Goal: Task Accomplishment & Management: Use online tool/utility

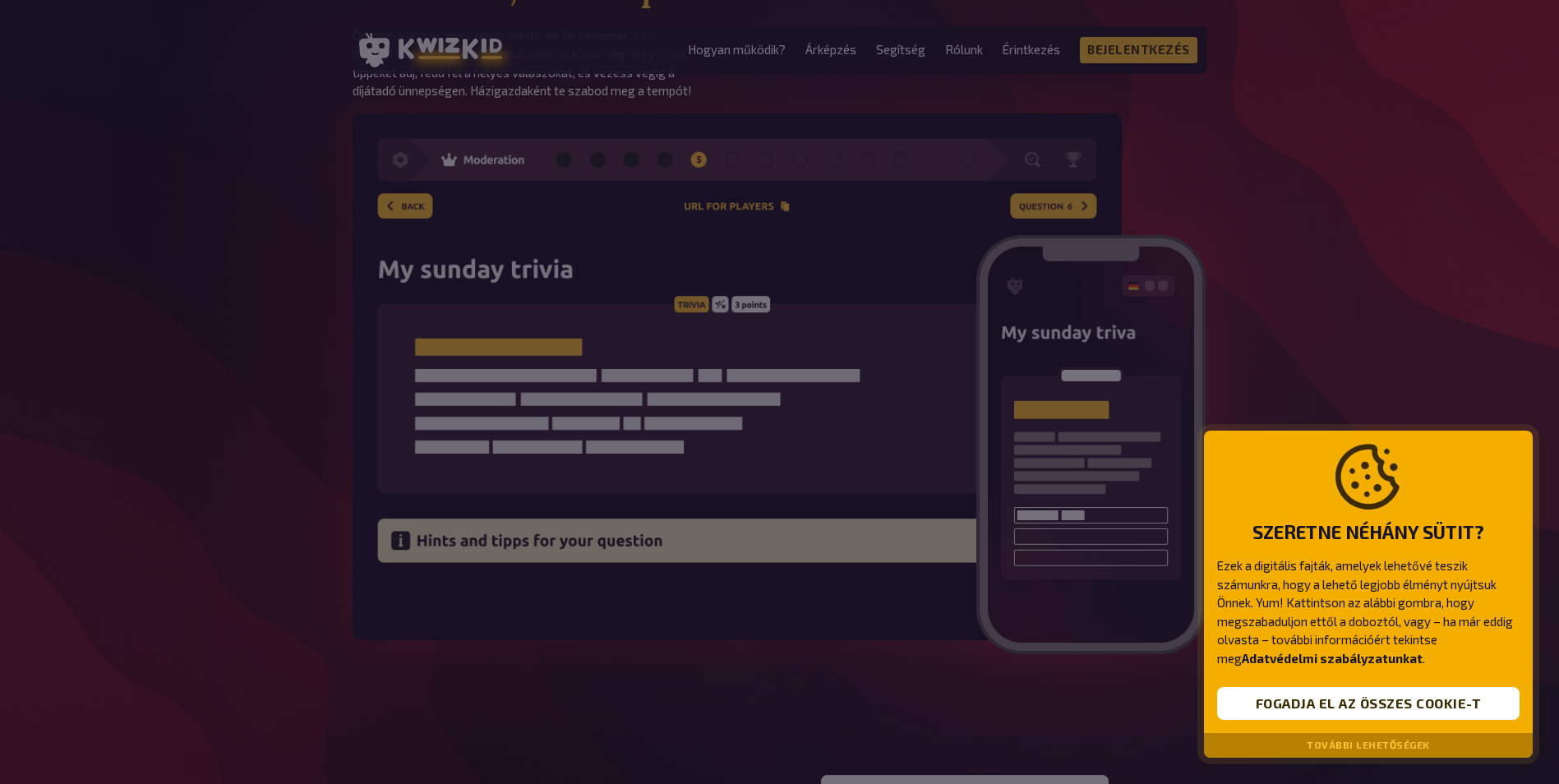
scroll to position [2300, 0]
click at [1384, 740] on button "További lehetőségek" at bounding box center [1368, 745] width 123 height 11
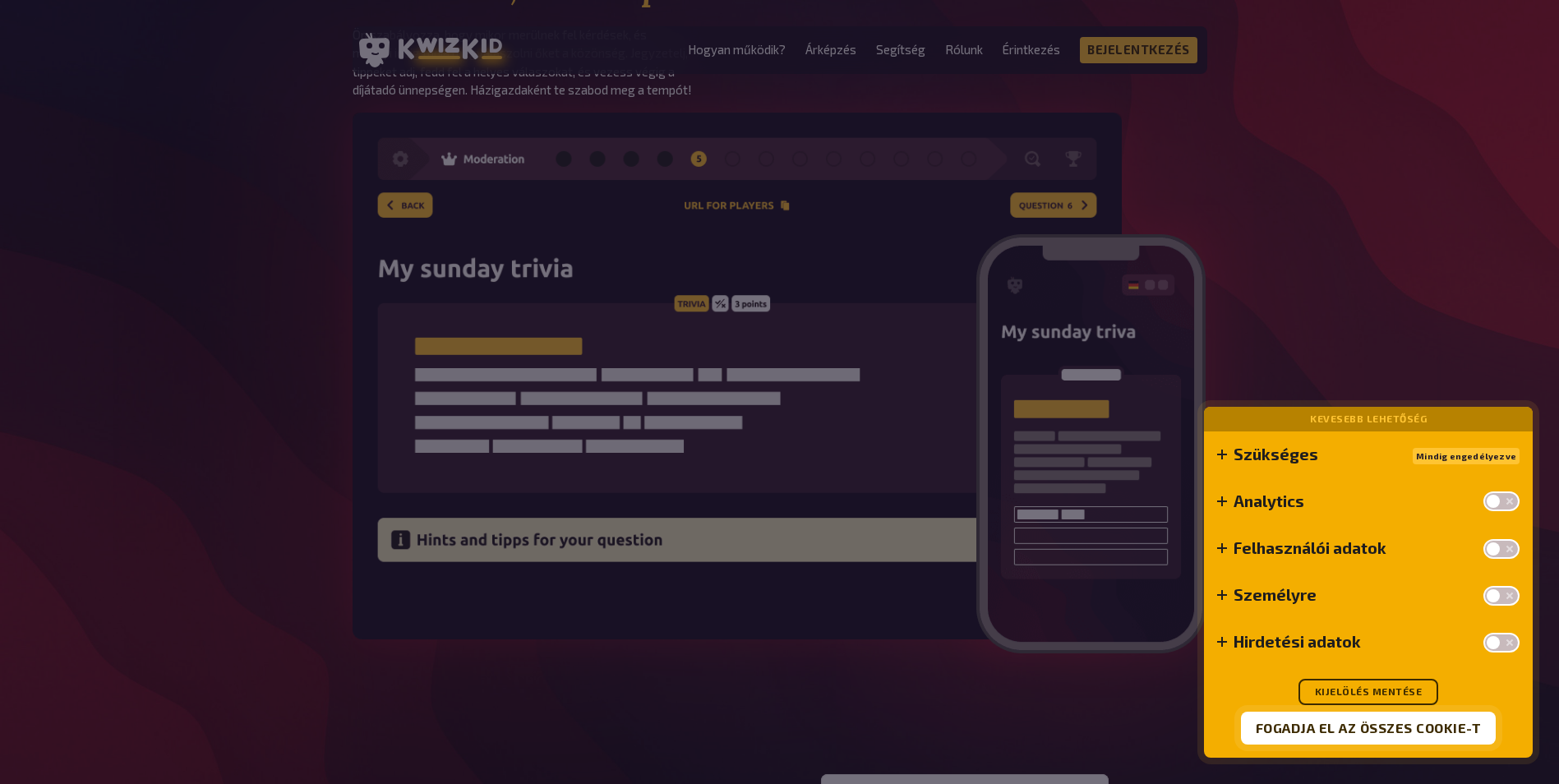
click at [1384, 737] on button "Fogadja el az összes cookie-t" at bounding box center [1368, 727] width 256 height 33
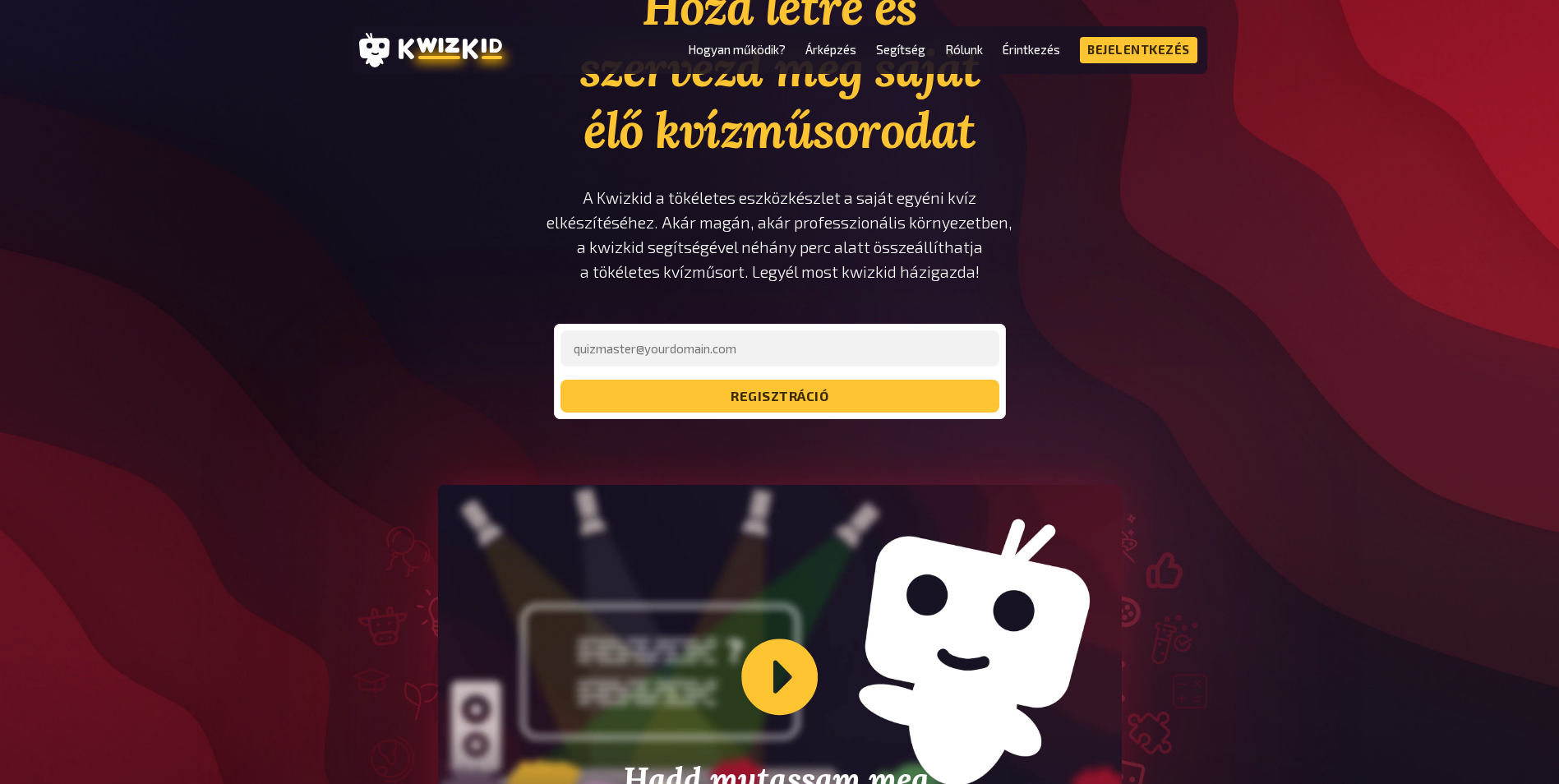
scroll to position [0, 0]
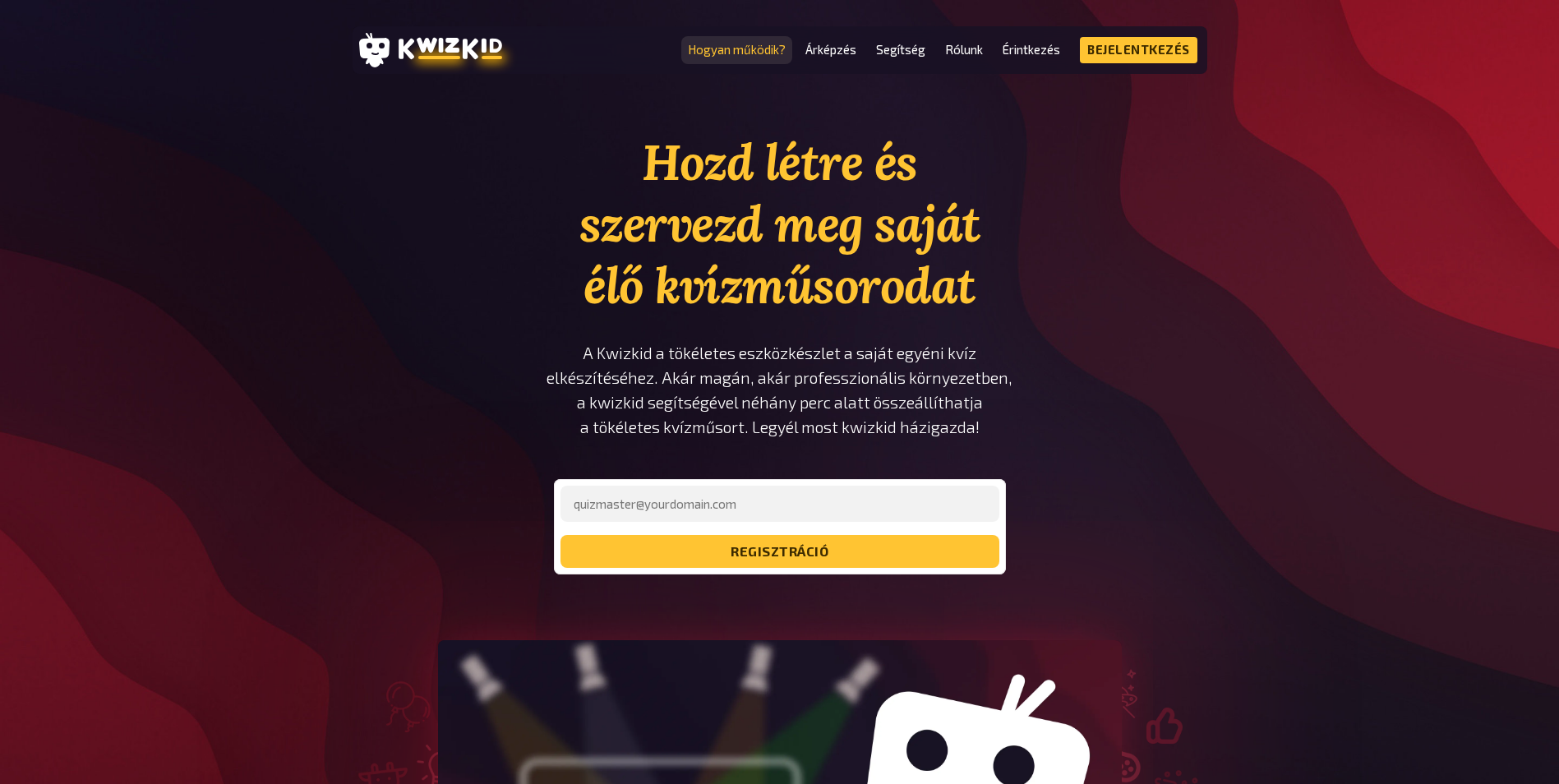
click at [695, 44] on link "Hogyan működik?" at bounding box center [737, 49] width 98 height 14
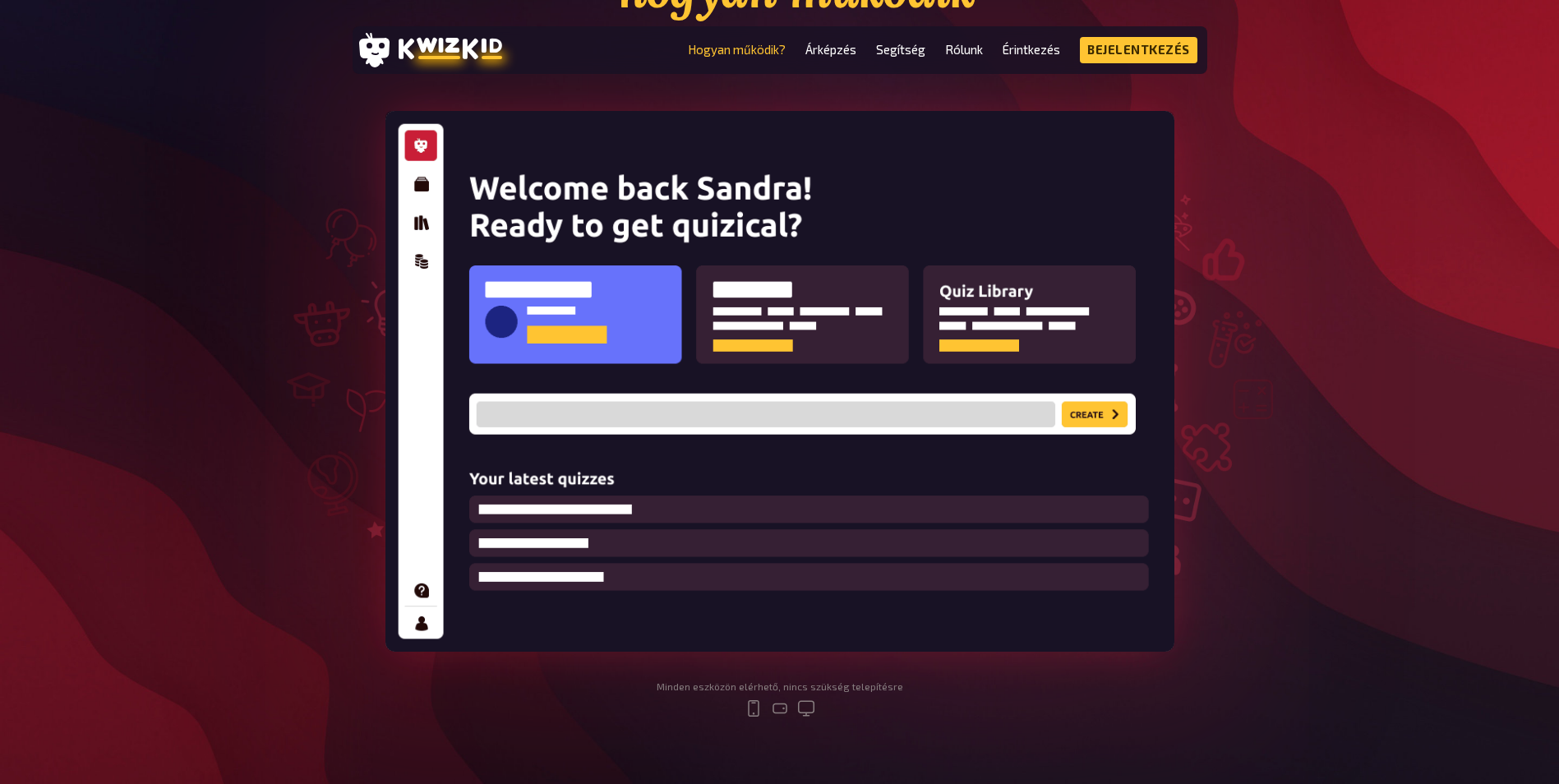
scroll to position [329, 0]
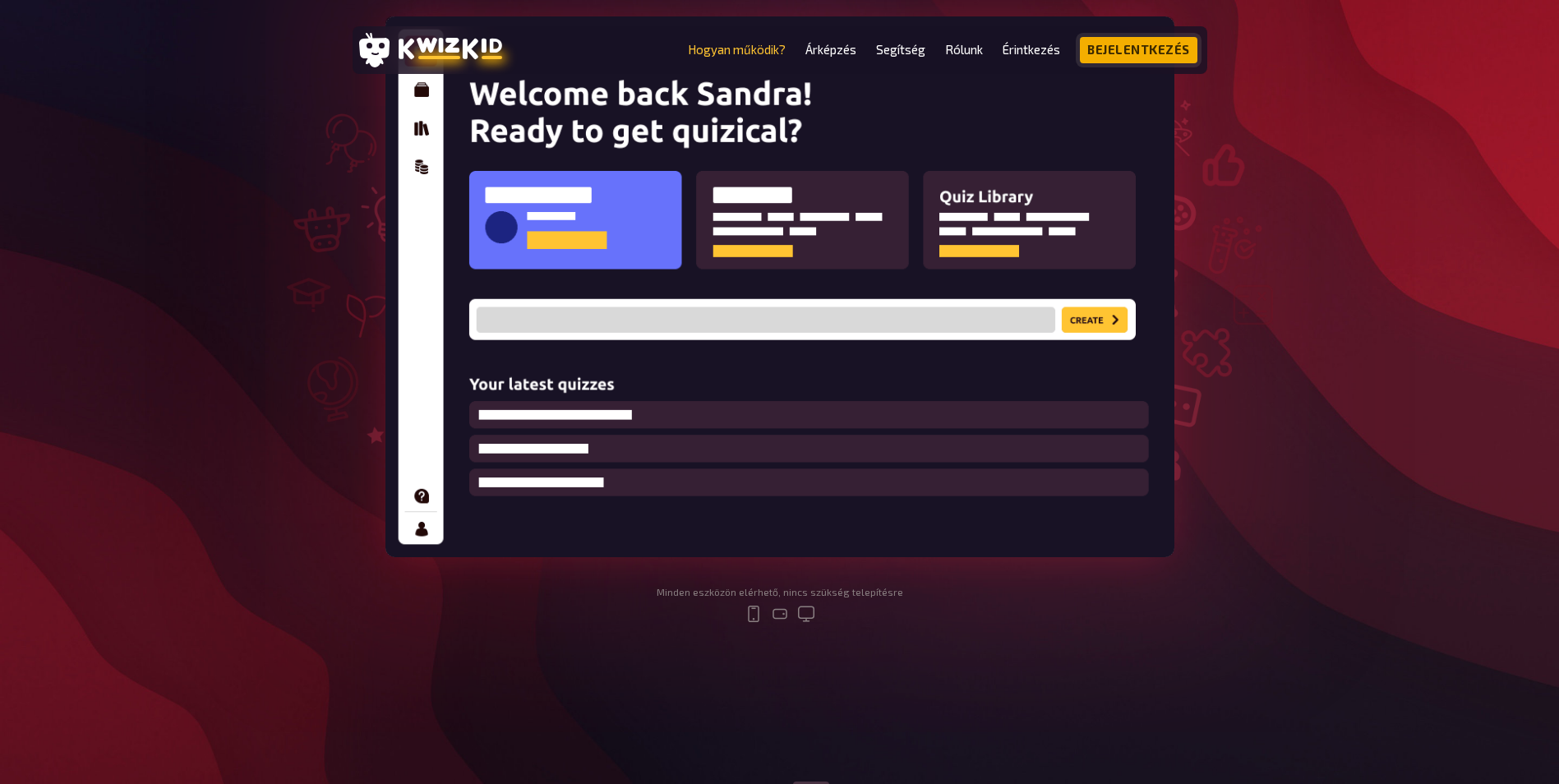
click at [1125, 55] on link "Bejelentkezés" at bounding box center [1139, 50] width 117 height 26
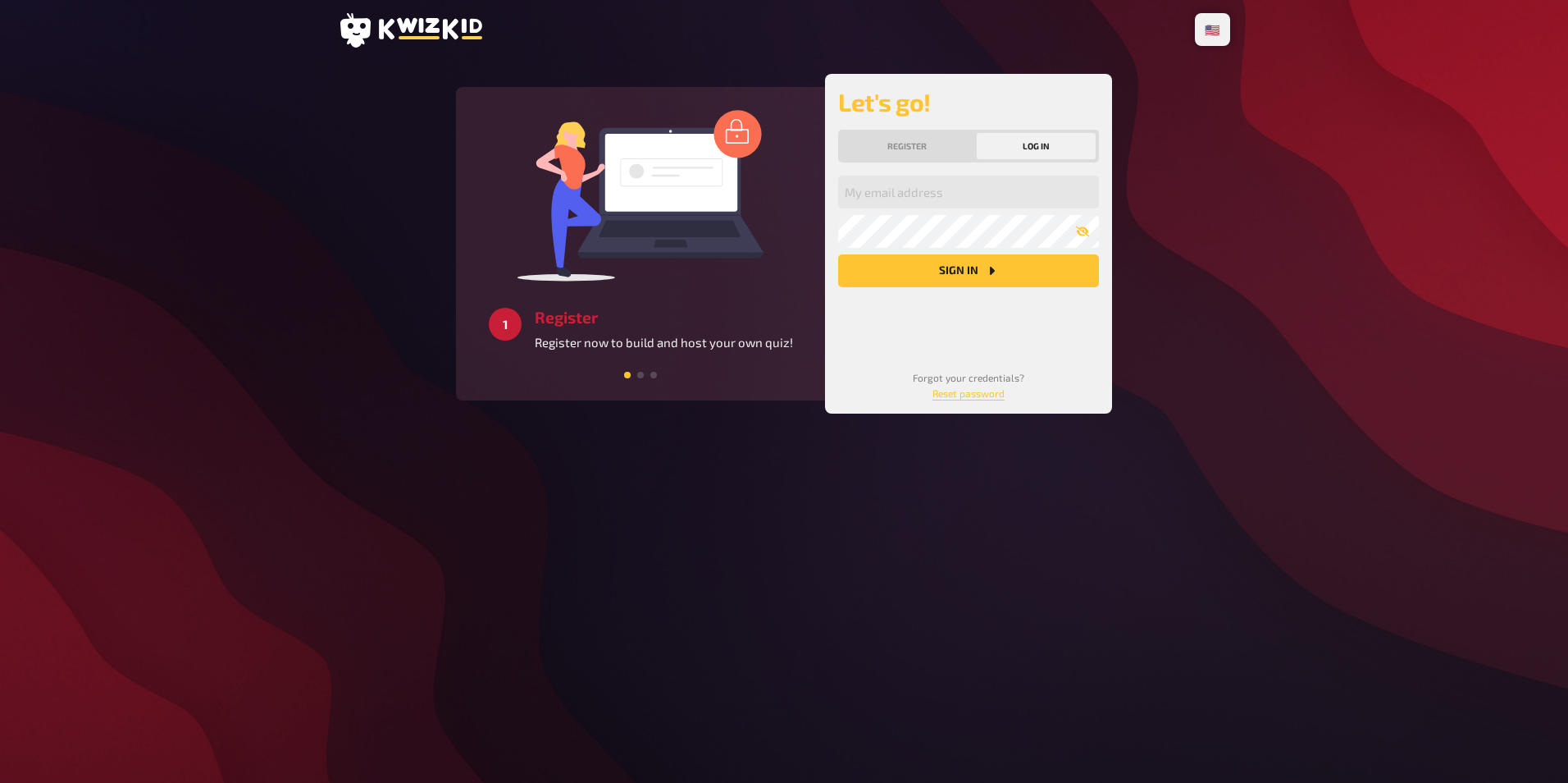
click at [426, 22] on icon at bounding box center [431, 28] width 104 height 22
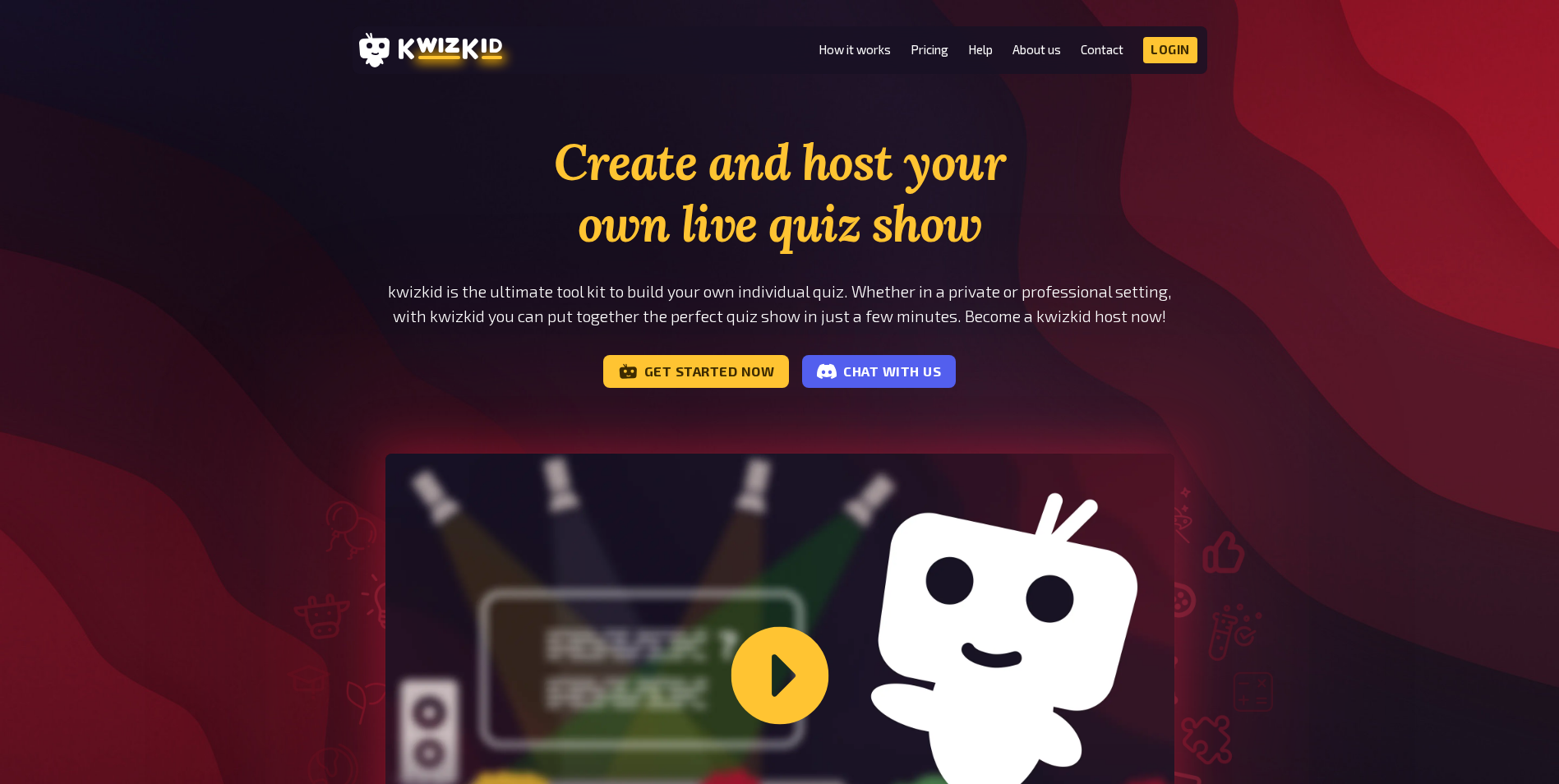
click at [799, 680] on div "Let me show you how kwizkid works" at bounding box center [780, 675] width 789 height 444
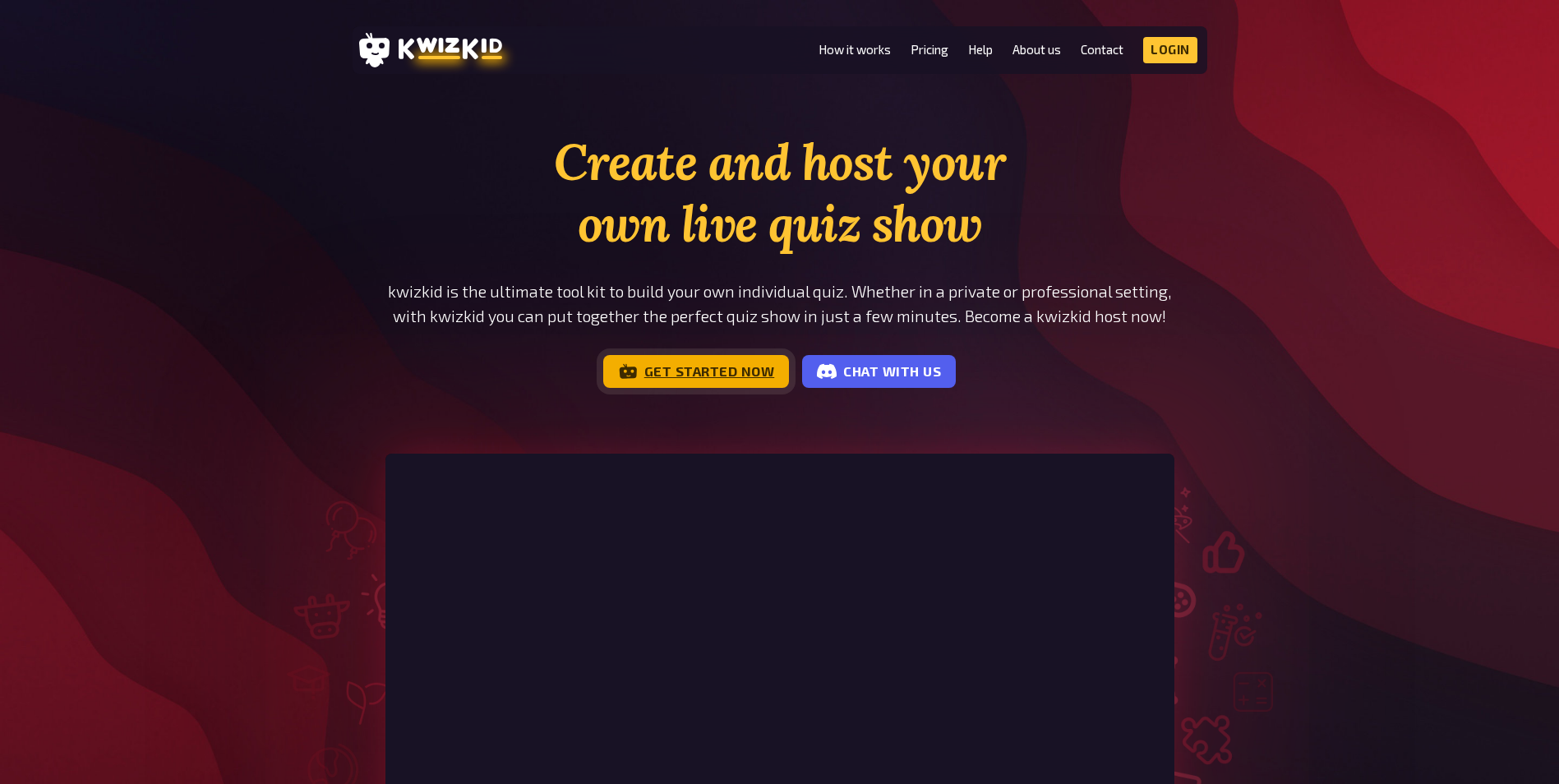
click at [727, 376] on link "Get started now" at bounding box center [695, 371] width 186 height 33
click at [1173, 54] on link "Login" at bounding box center [1170, 50] width 54 height 26
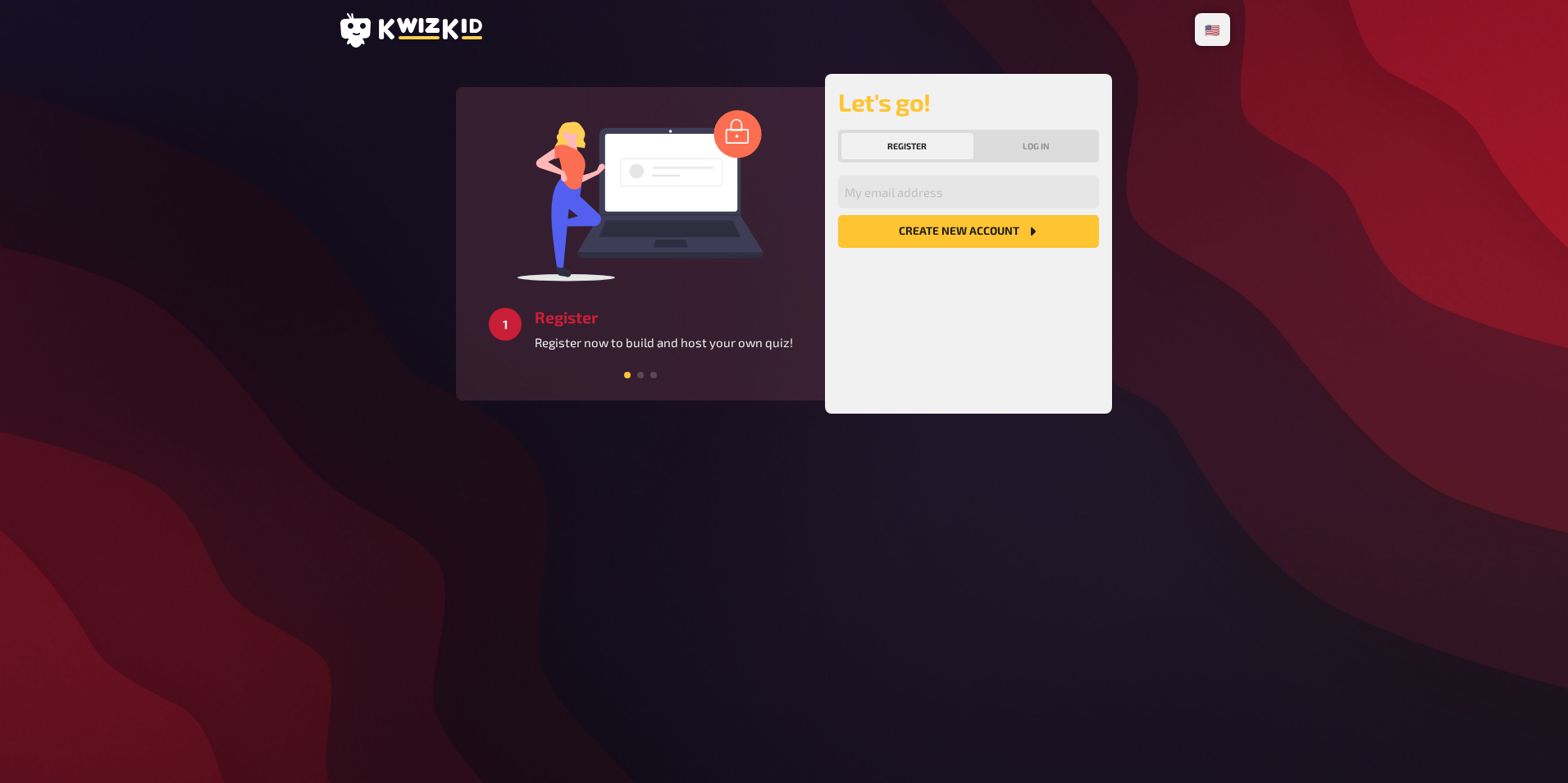
click at [951, 142] on button "Register" at bounding box center [907, 146] width 132 height 26
click at [950, 183] on input "email" at bounding box center [968, 192] width 261 height 33
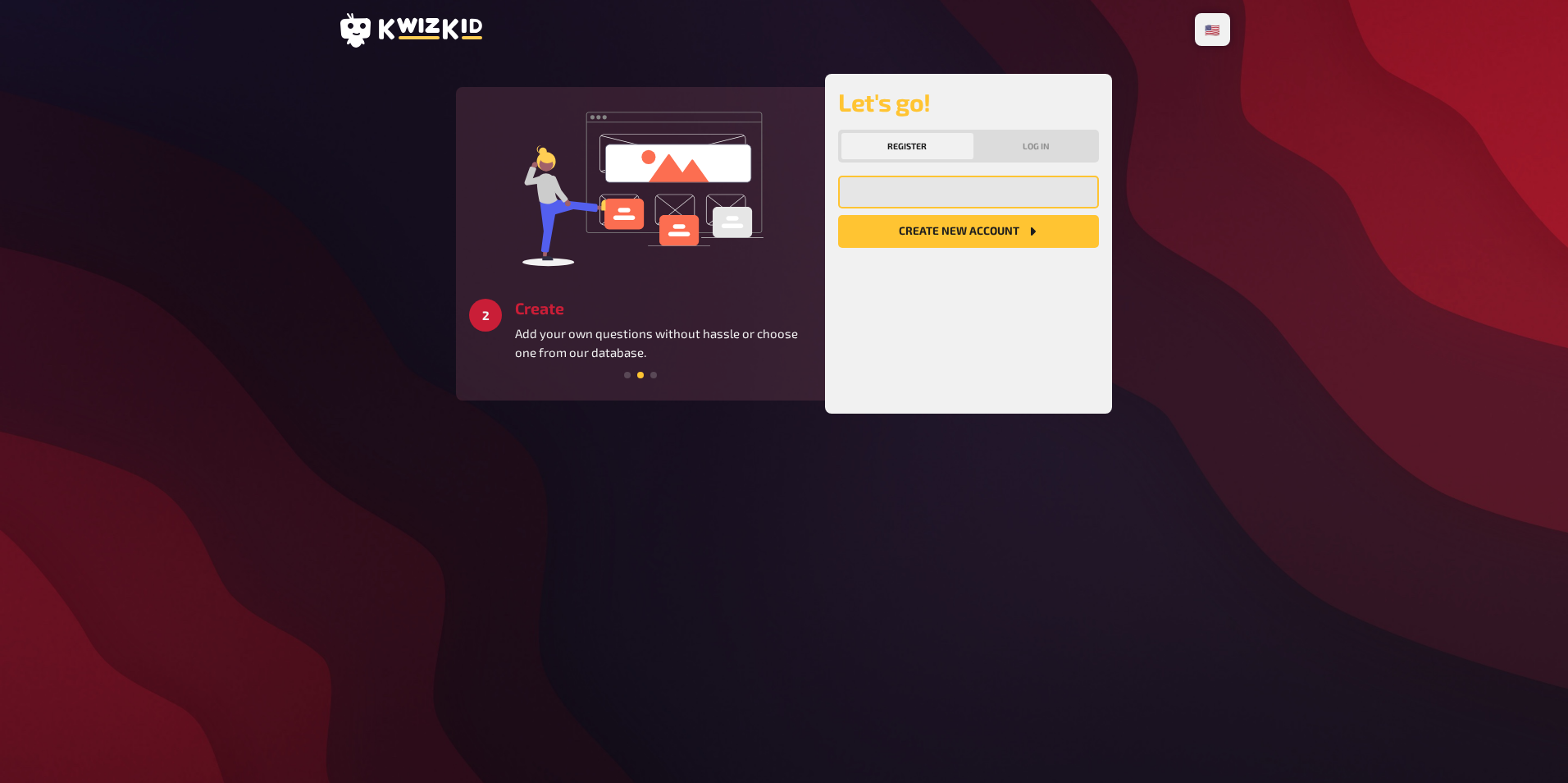
type input "arnoldtakacs10@gmail.com"
click at [982, 226] on button "Create new account" at bounding box center [968, 231] width 261 height 33
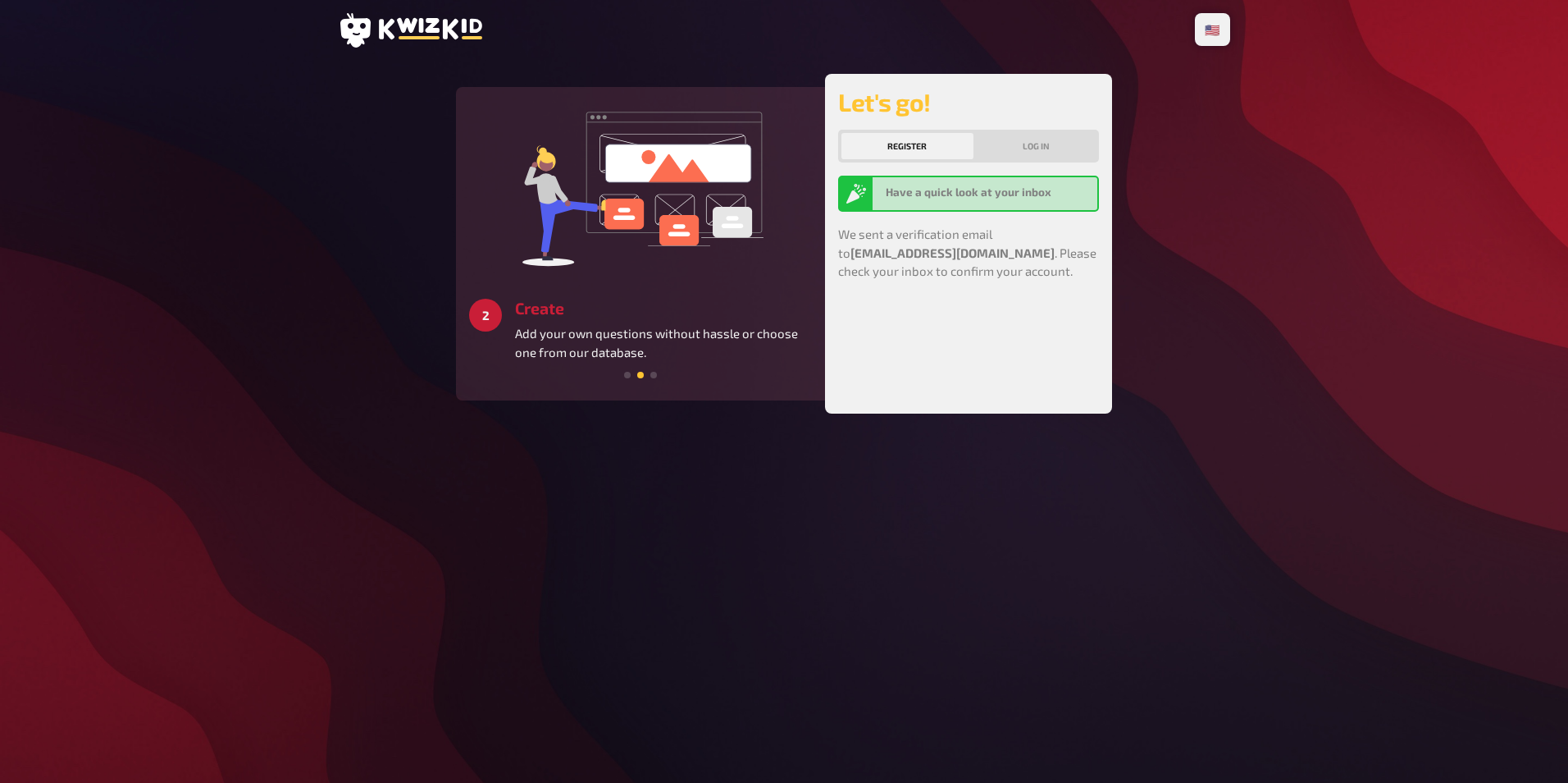
click at [961, 189] on b "Have a quick look at your inbox" at bounding box center [968, 192] width 166 height 13
click at [1000, 144] on button "Log in" at bounding box center [1036, 146] width 120 height 26
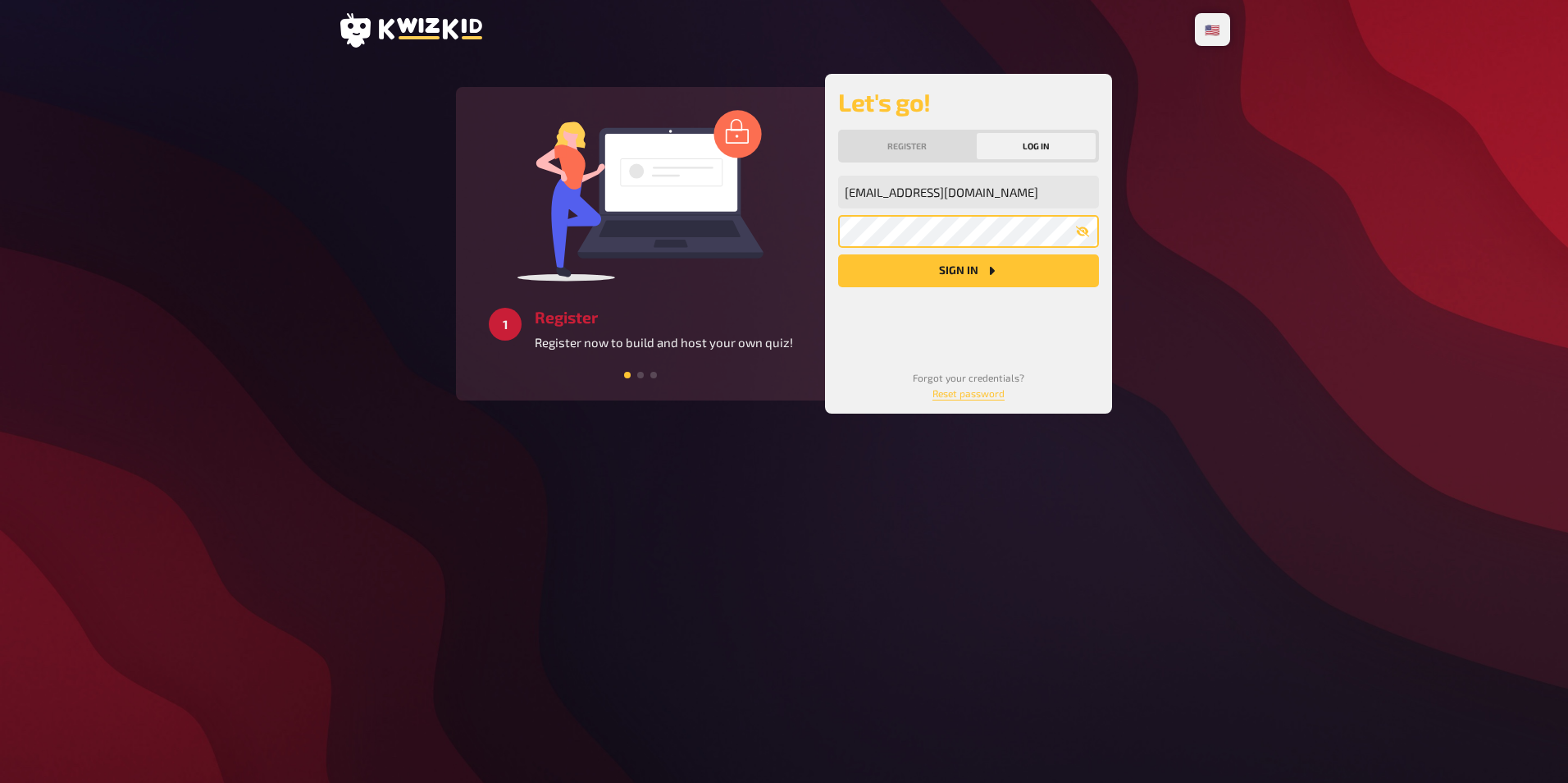
click at [838, 255] on button "Sign in" at bounding box center [968, 271] width 261 height 33
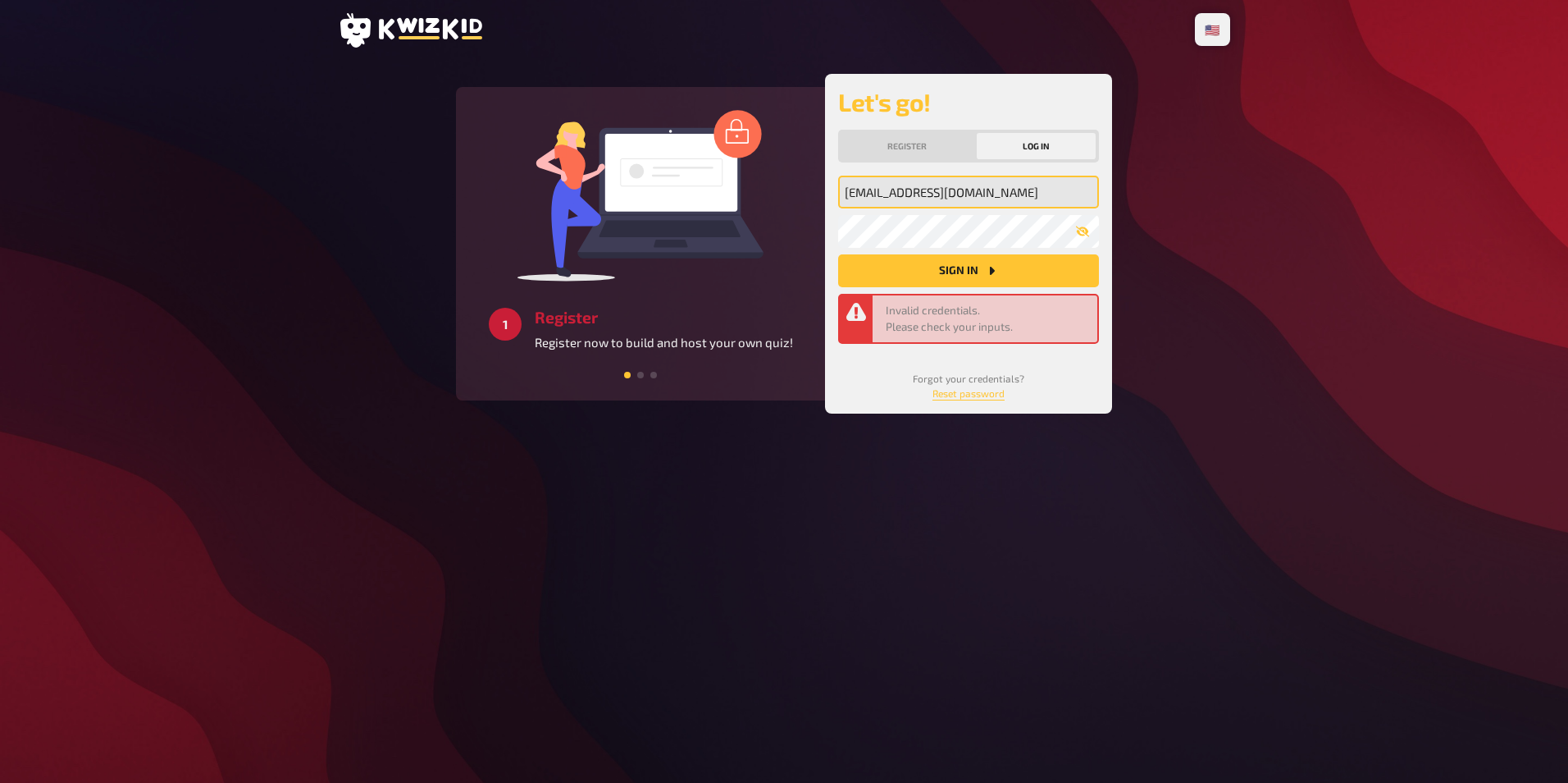
click at [1011, 200] on input "[EMAIL_ADDRESS][DOMAIN_NAME]" at bounding box center [968, 192] width 261 height 33
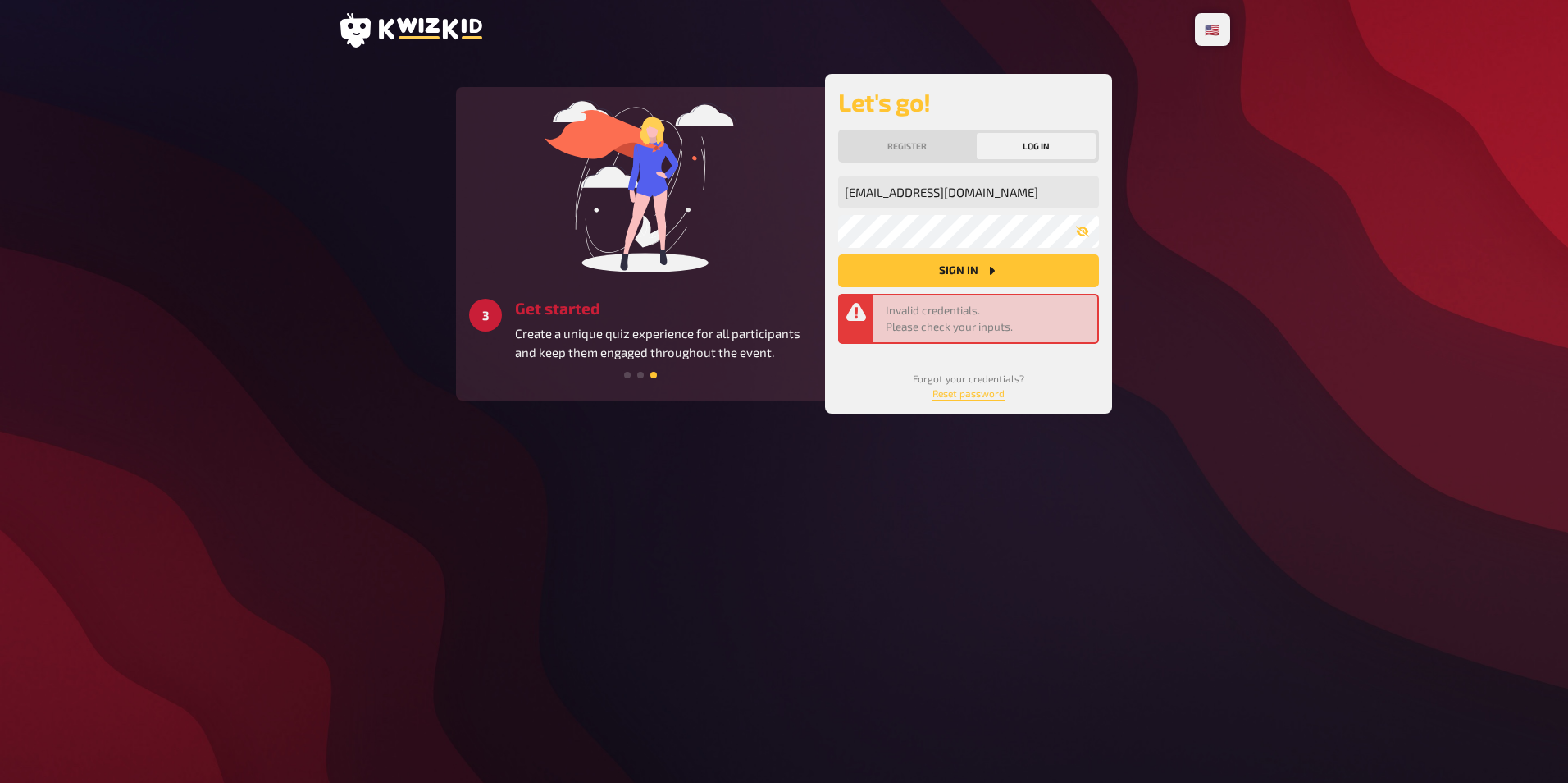
click at [1184, 200] on main "1 Register Register now to build and host your own quiz! 2 Create Add your own …" at bounding box center [784, 243] width 892 height 340
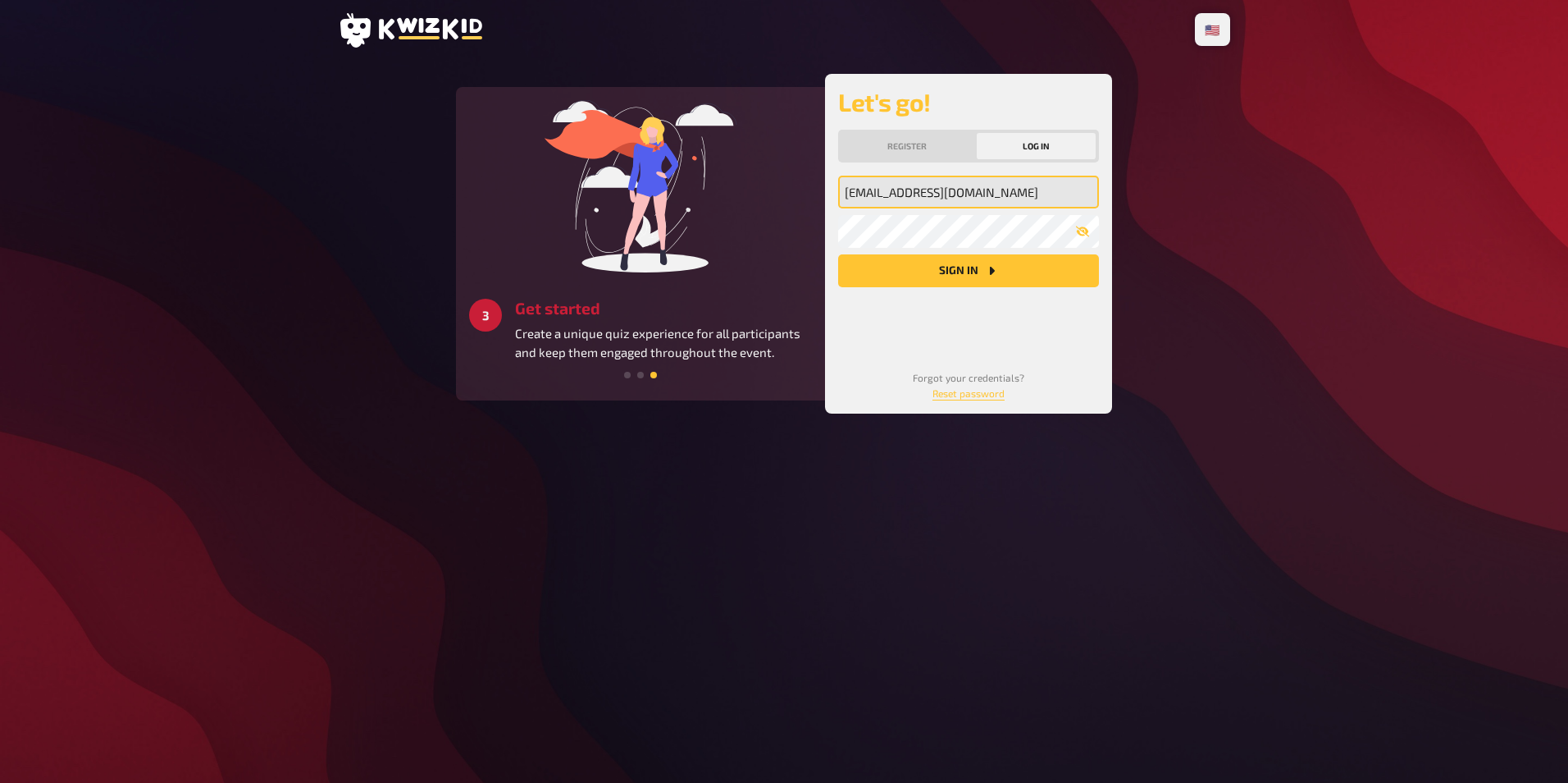
click at [1034, 194] on input "[EMAIL_ADDRESS][DOMAIN_NAME]" at bounding box center [968, 192] width 261 height 33
click at [1326, 189] on div "🇩🇪 Deutsch 🇺🇸 English 🇳🇱 Nederlands 1 Register Register now to build and host y…" at bounding box center [784, 392] width 1568 height 783
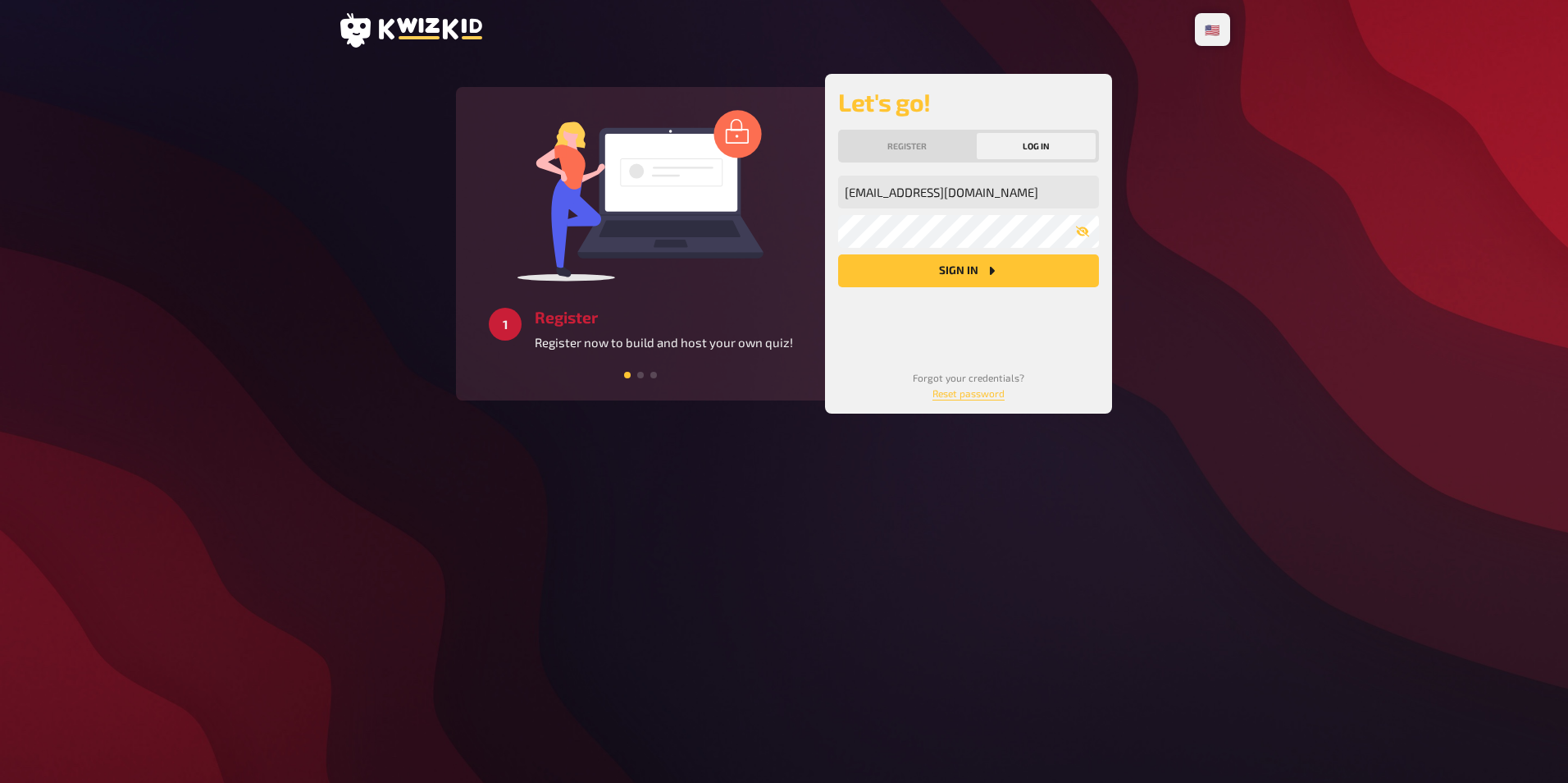
click at [1160, 137] on main "2 Create Add your own questions without hassle or choose one from our database.…" at bounding box center [784, 243] width 892 height 340
click at [1074, 141] on button "Log in" at bounding box center [1036, 146] width 120 height 26
click at [911, 138] on button "Register" at bounding box center [907, 146] width 132 height 26
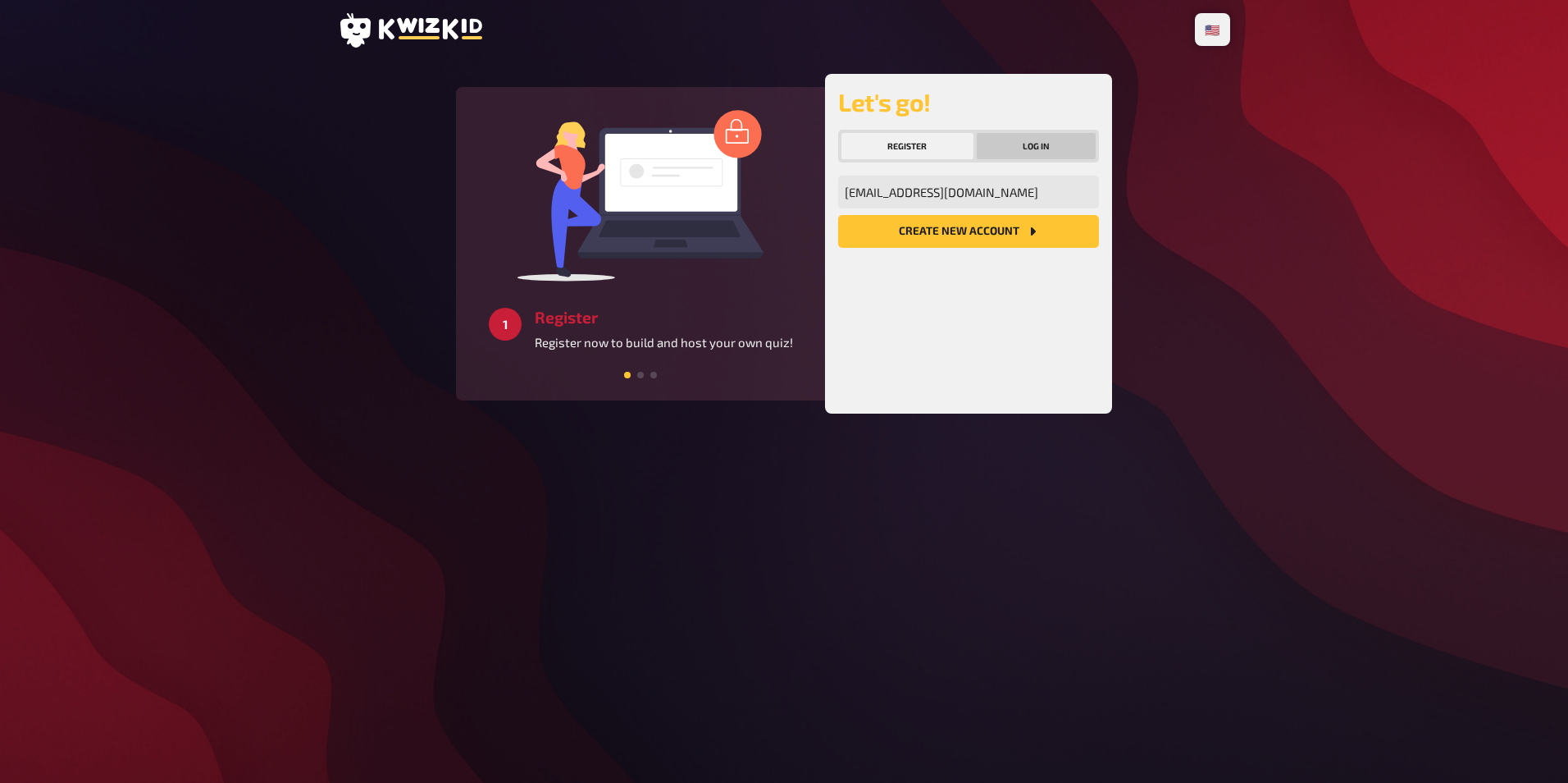
click at [1033, 144] on button "Log in" at bounding box center [1036, 146] width 120 height 26
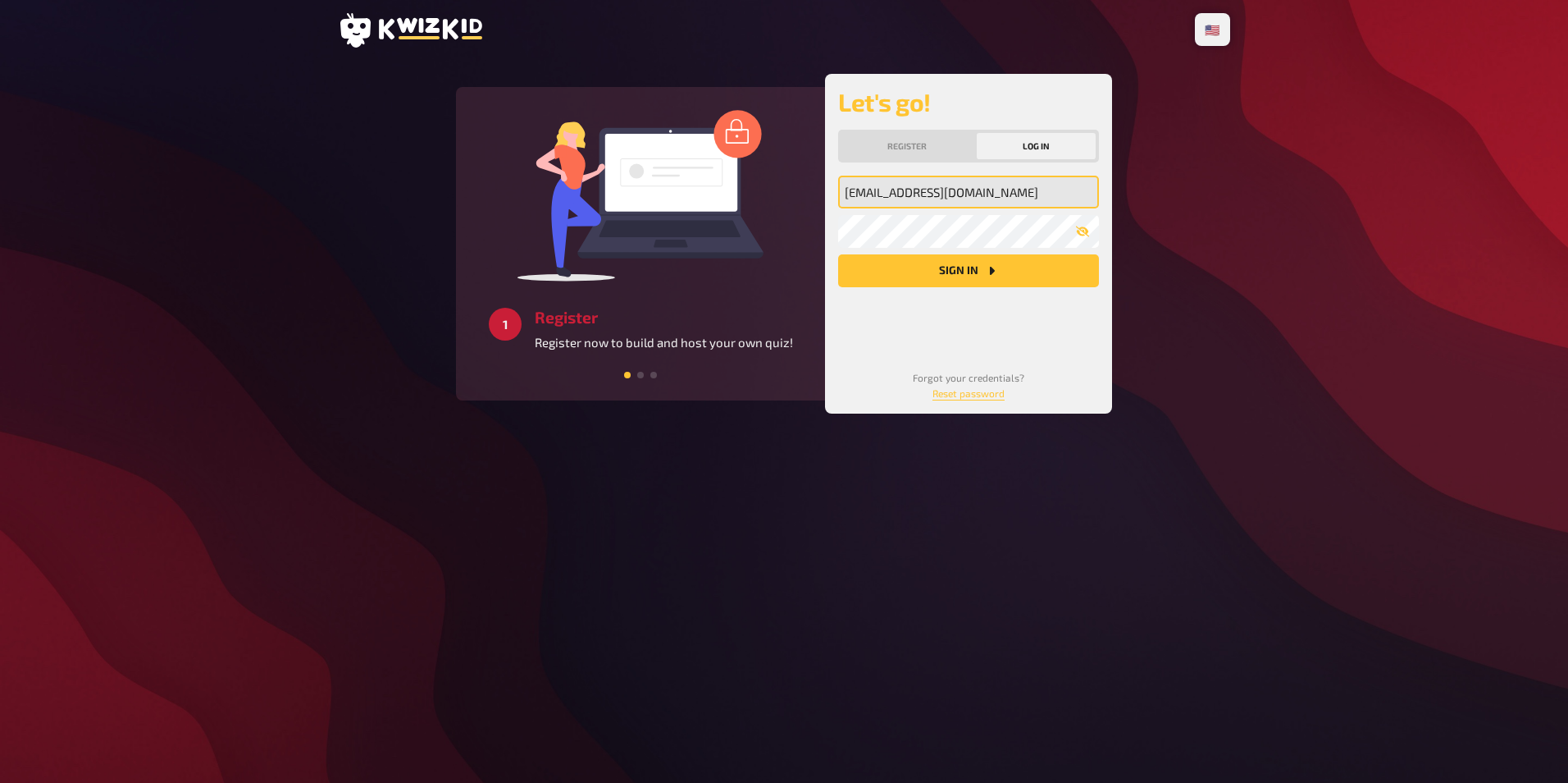
click at [1015, 188] on input "arnoldtakacs10@gmail.com" at bounding box center [968, 192] width 261 height 33
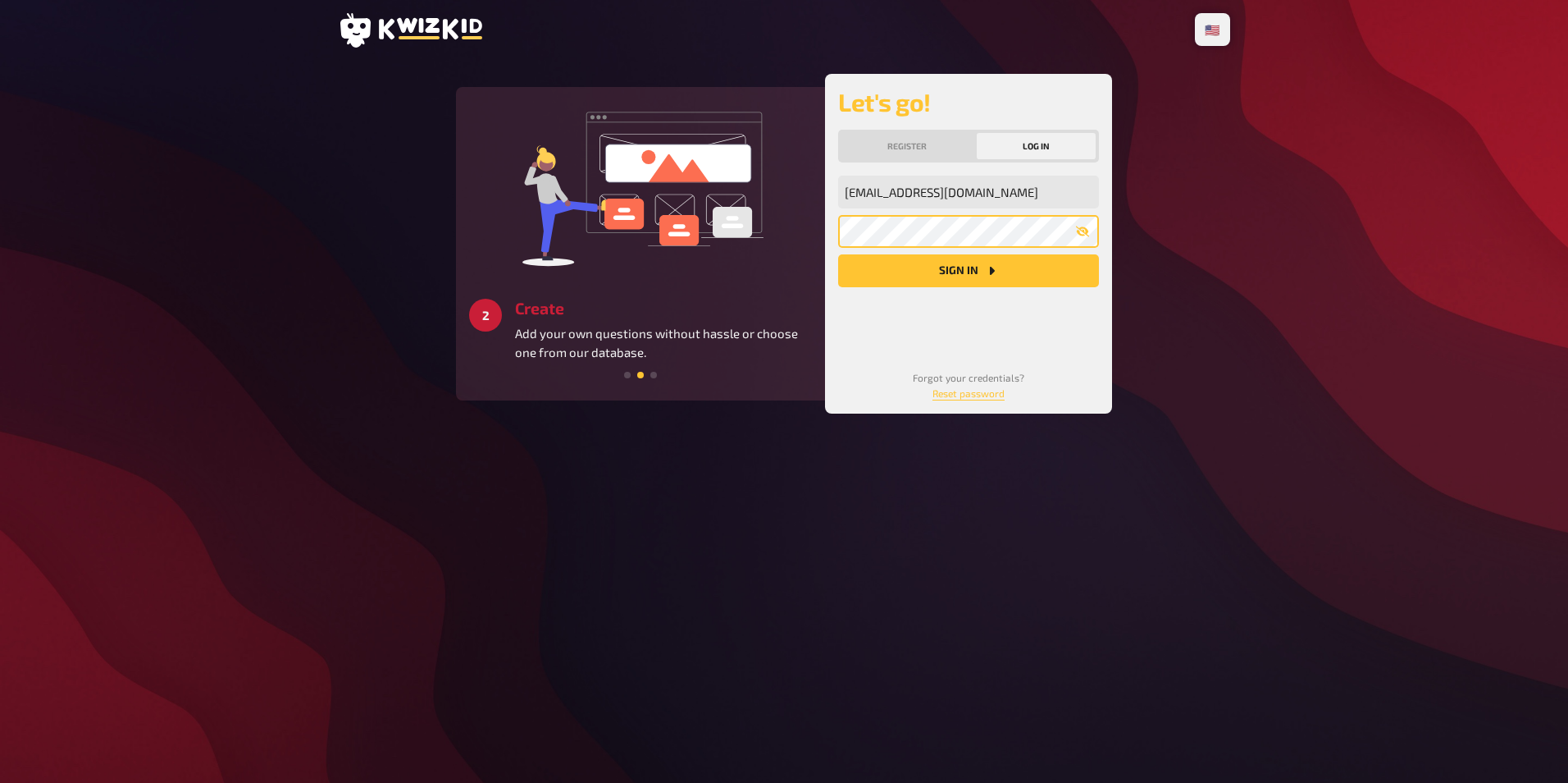
click at [838, 255] on button "Sign in" at bounding box center [968, 271] width 261 height 33
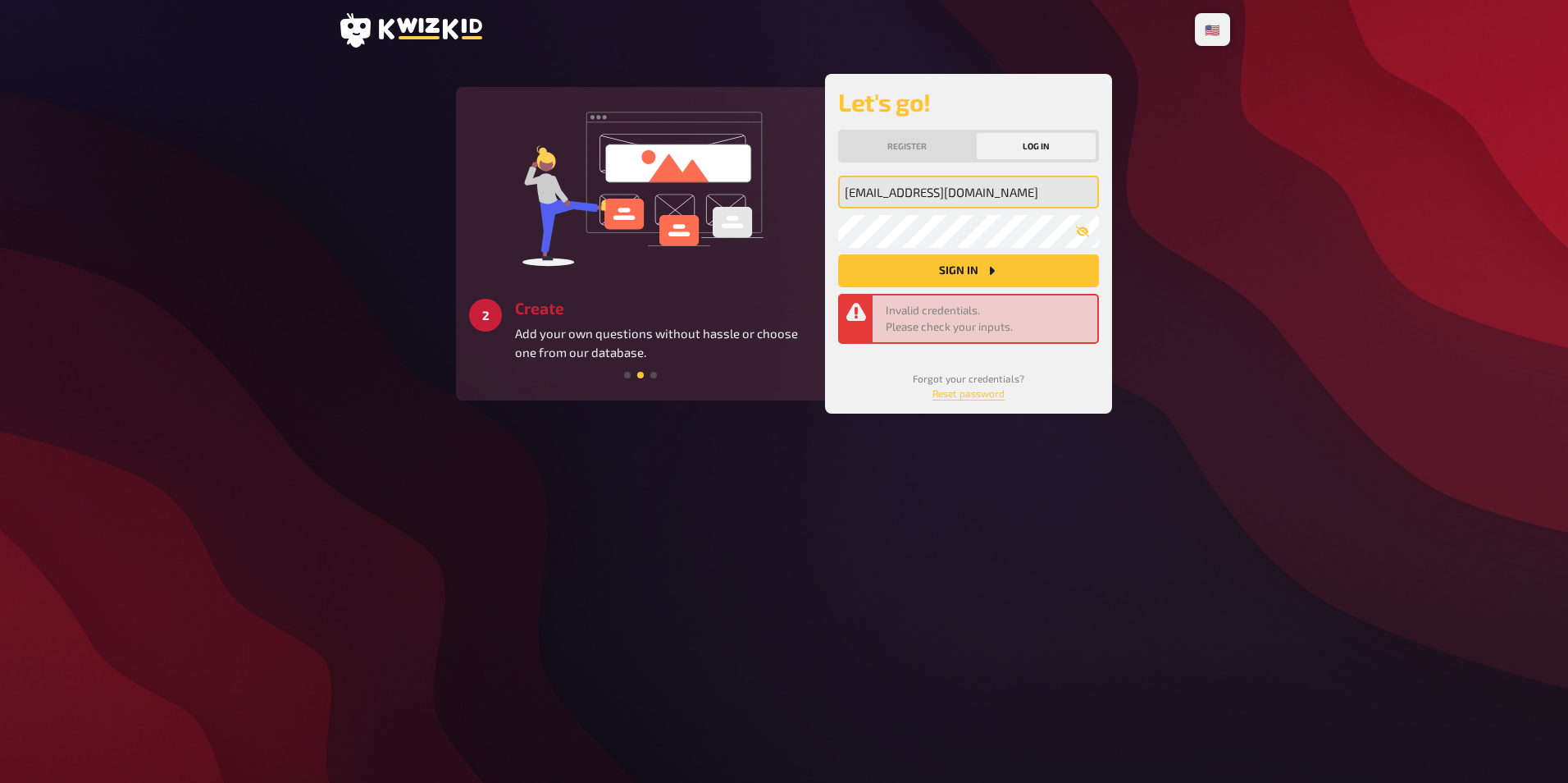
click at [1011, 198] on input "arnoldtakacs10@gmail.com" at bounding box center [968, 192] width 261 height 33
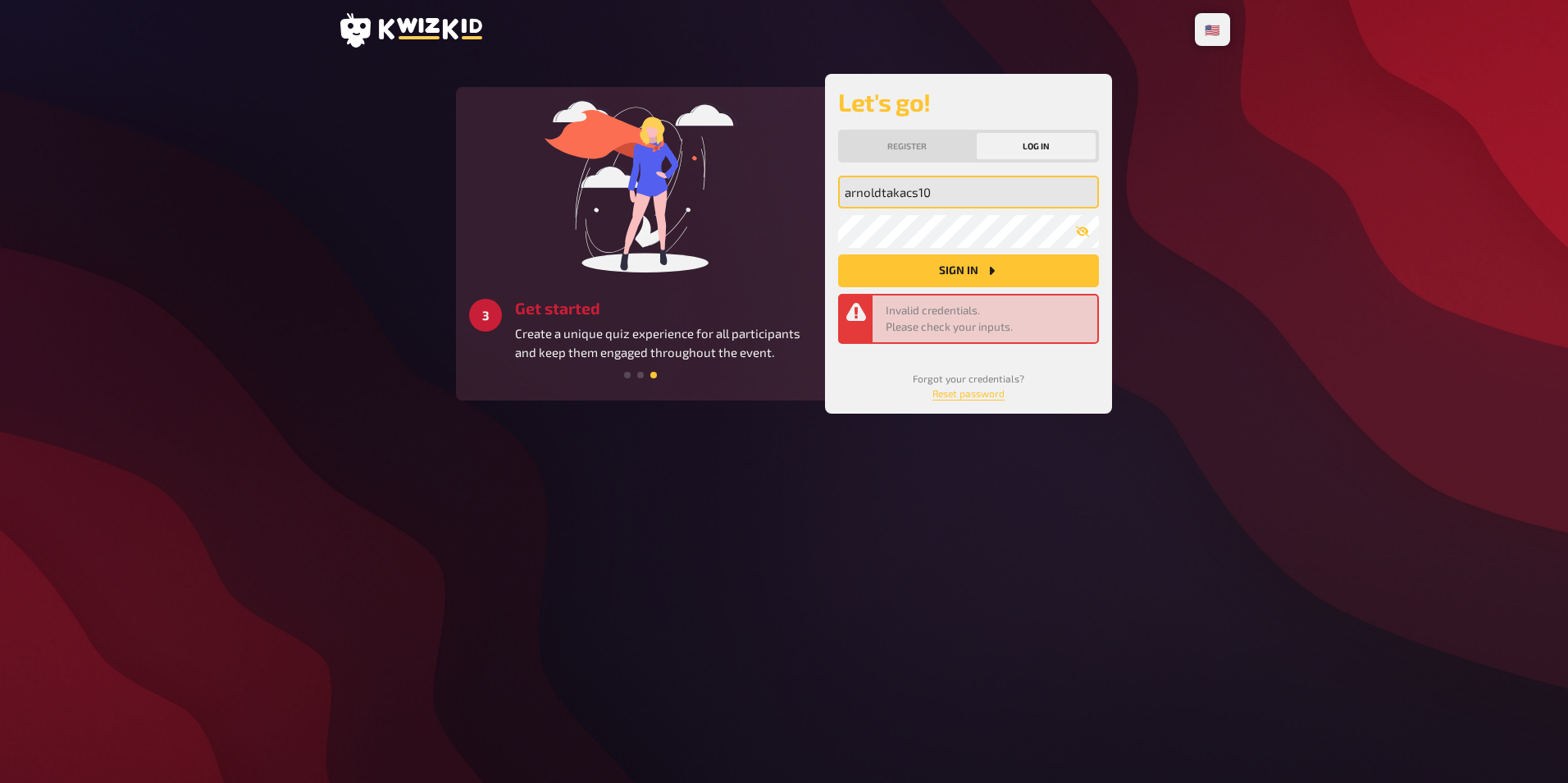
click at [838, 255] on button "Sign in" at bounding box center [968, 271] width 261 height 33
click at [1420, 189] on div "🇩🇪 Deutsch 🇺🇸 English 🇳🇱 Nederlands 1 Register Register now to build and host y…" at bounding box center [784, 392] width 1568 height 783
click at [1055, 273] on button "Sign in" at bounding box center [968, 271] width 261 height 33
click at [1010, 189] on input "arnoldtakacs10" at bounding box center [968, 192] width 261 height 33
type input "arnoldtakacs10@gmail.com"
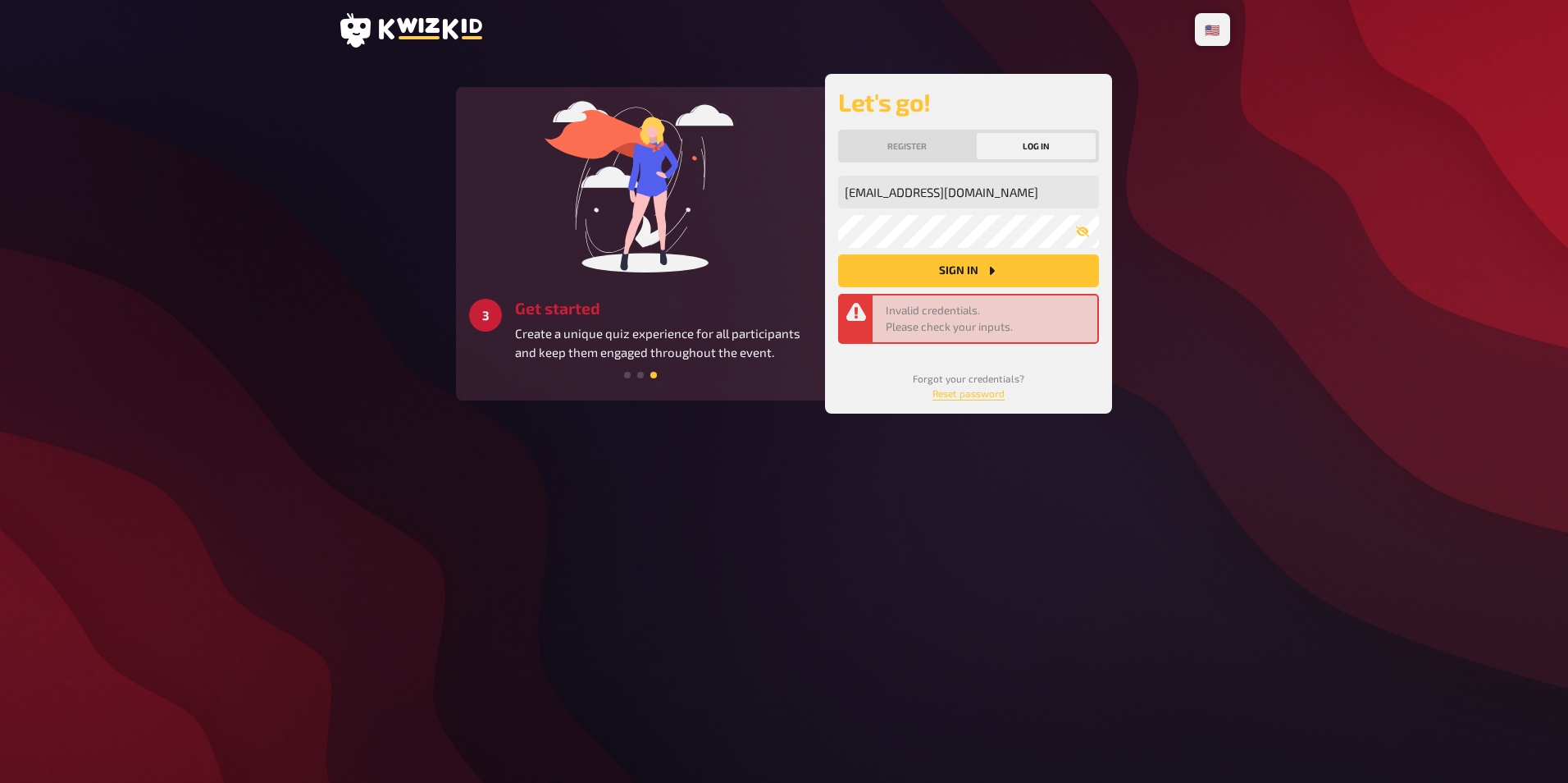
click at [1007, 265] on button "Sign in" at bounding box center [968, 271] width 261 height 33
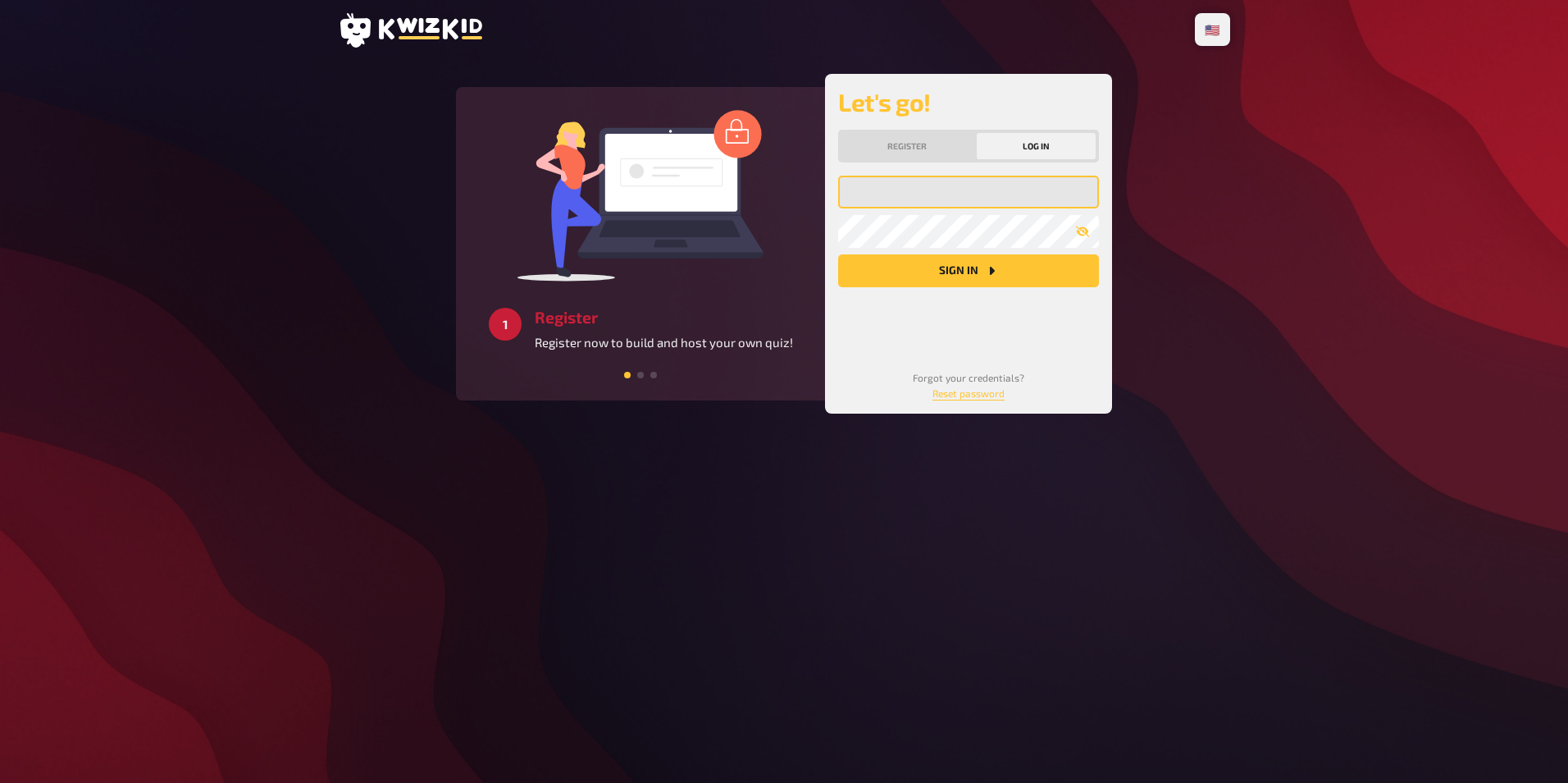
click at [951, 186] on input "email" at bounding box center [968, 192] width 261 height 33
type input "[EMAIL_ADDRESS][DOMAIN_NAME]"
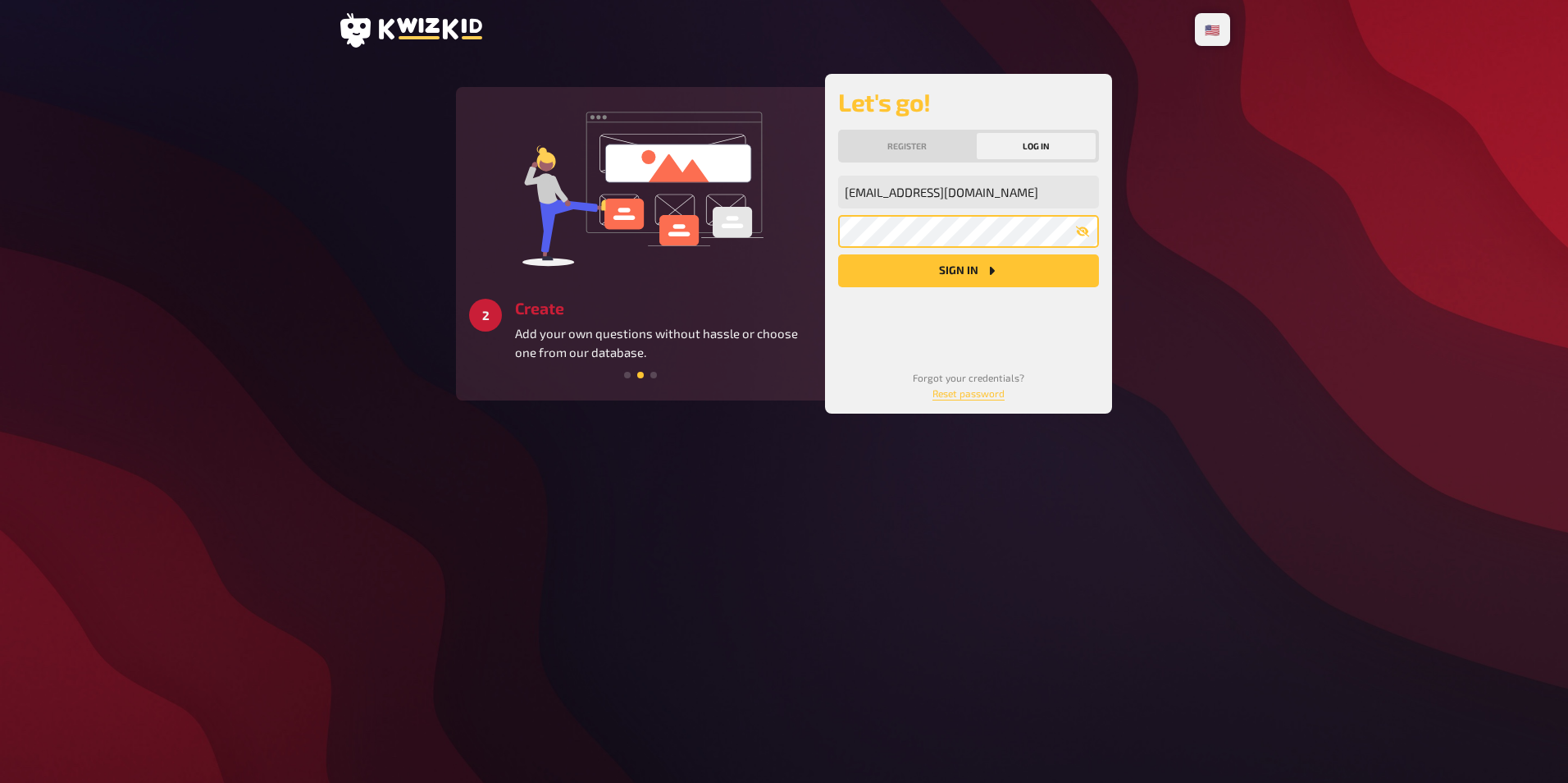
click at [838, 255] on button "Sign in" at bounding box center [968, 271] width 261 height 33
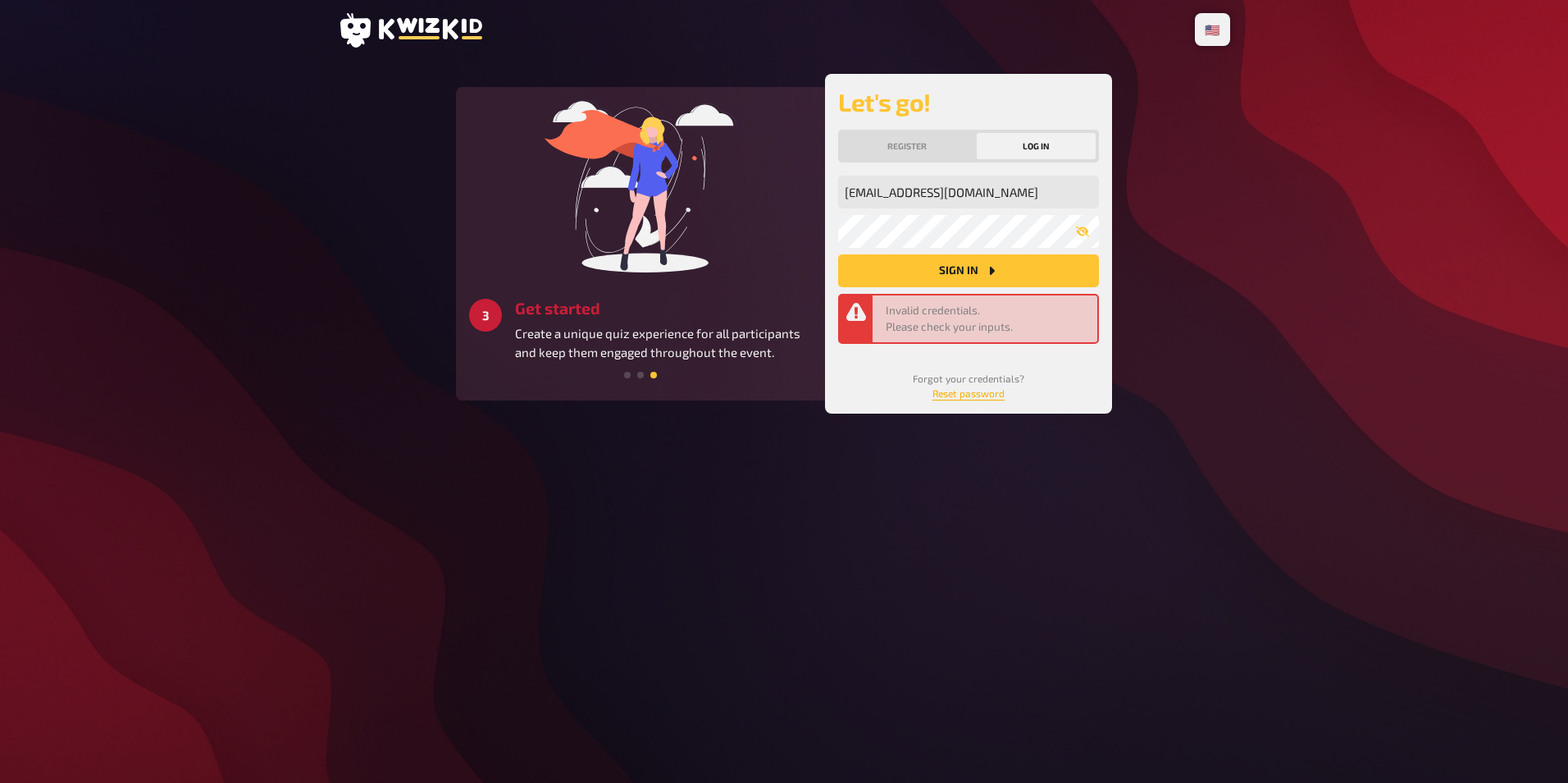
click at [970, 392] on link "Reset password" at bounding box center [968, 393] width 73 height 11
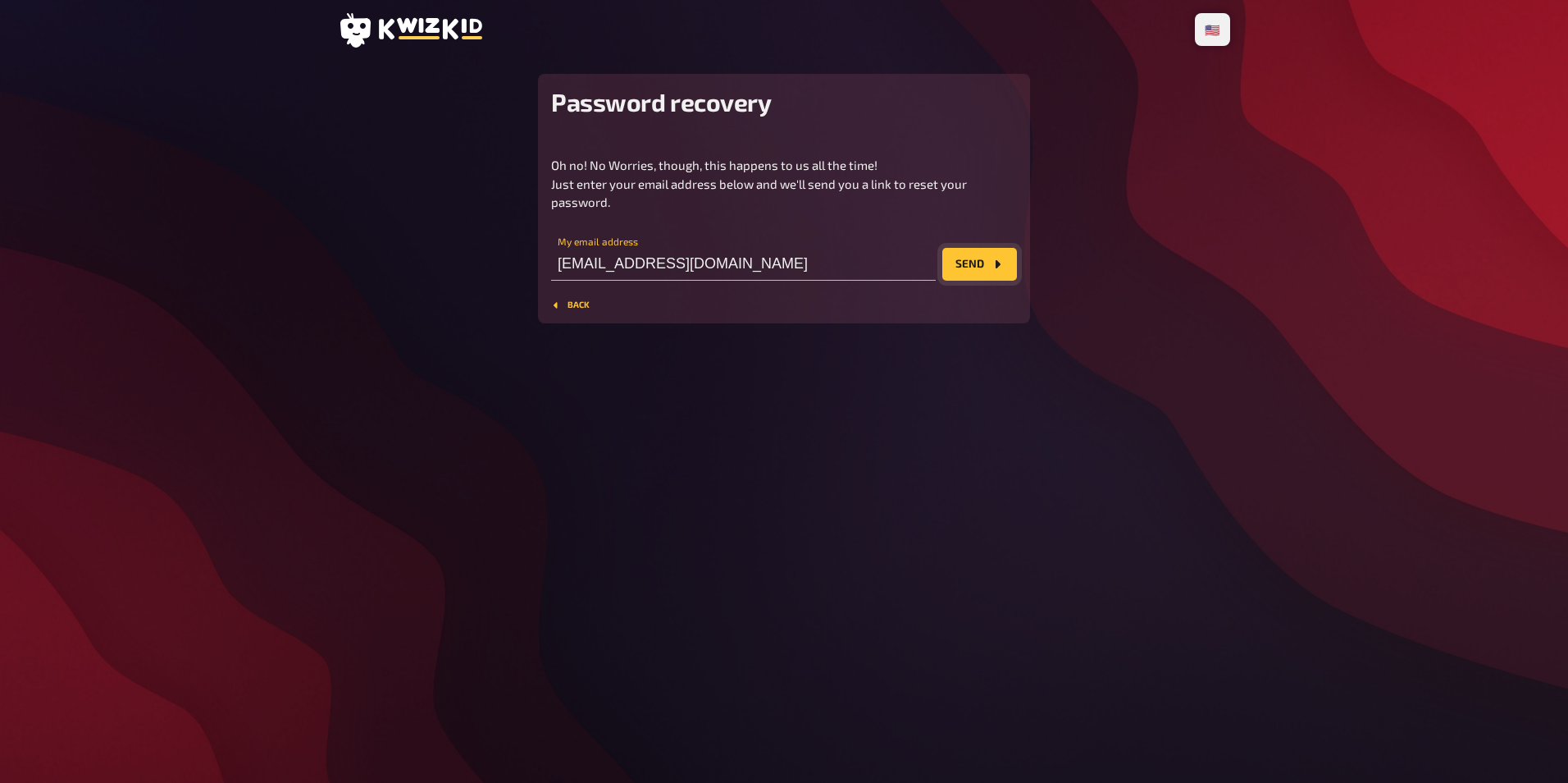
click at [973, 263] on button "Send" at bounding box center [979, 264] width 74 height 33
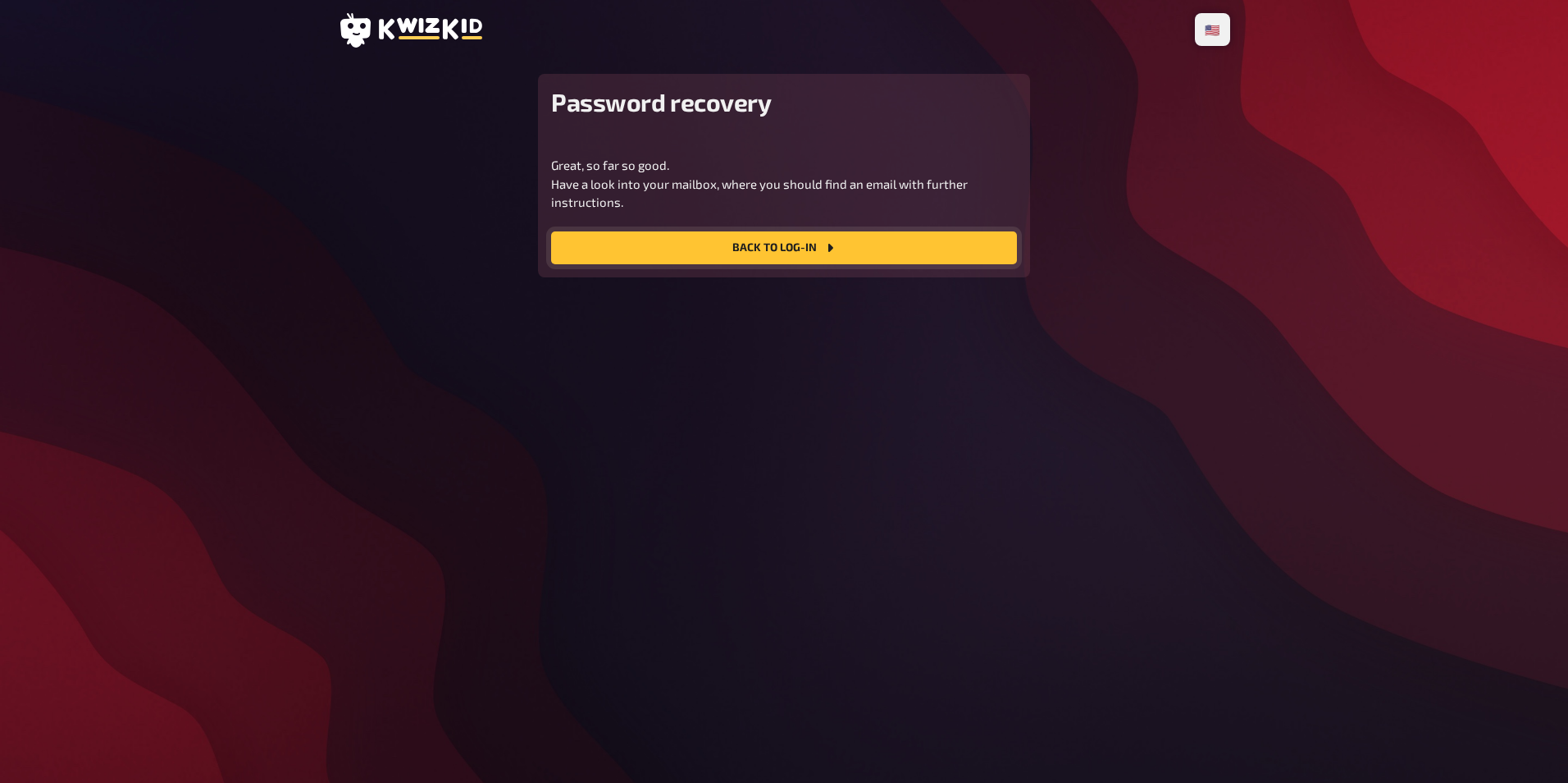
click at [943, 249] on link "Back to Log-In" at bounding box center [784, 247] width 466 height 33
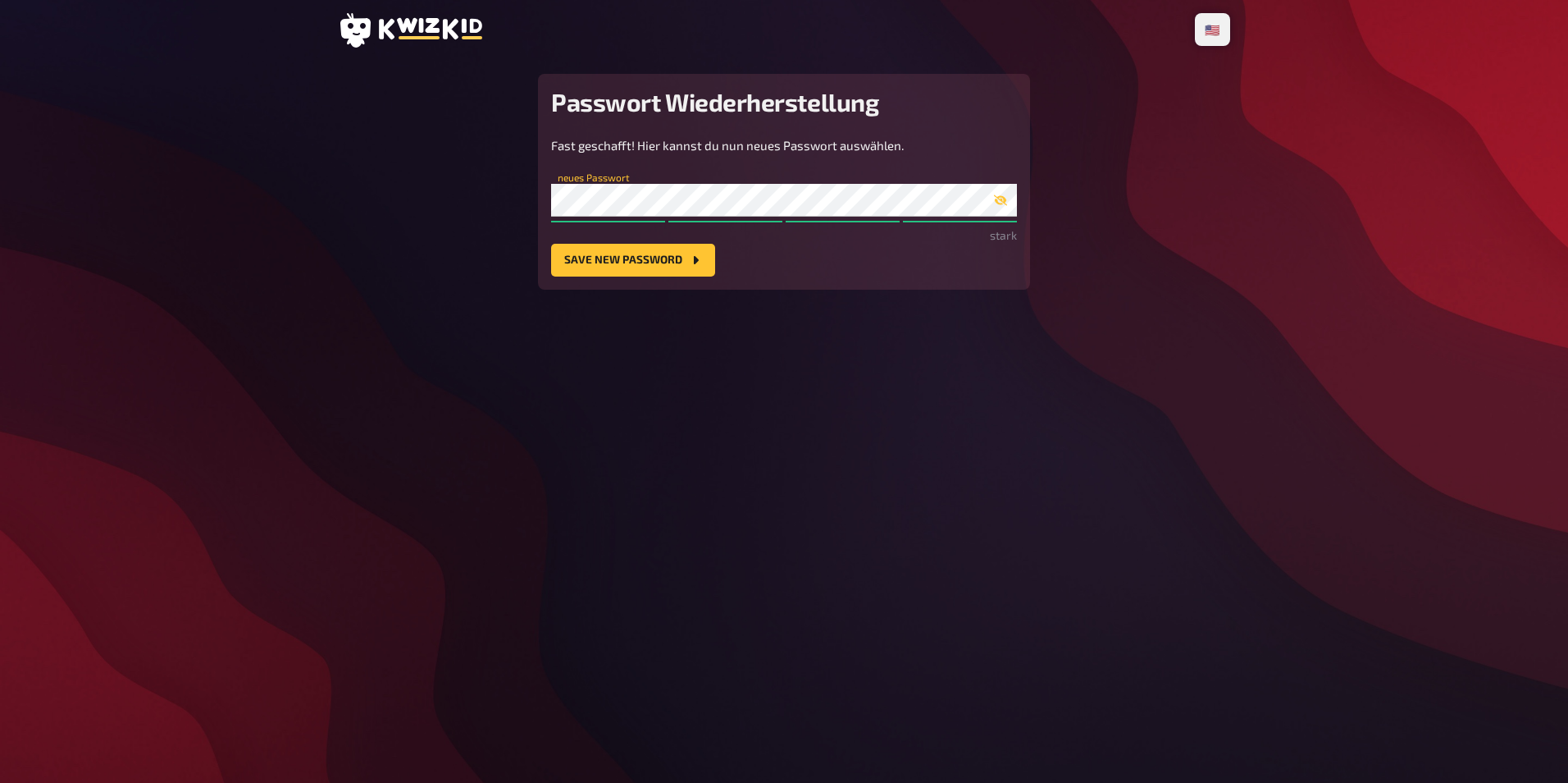
click at [382, 337] on div "🇩🇪 Deutsch 🇺🇸 English 🇳🇱 Nederlands Passwort Wiederherstellung Fast geschafft! …" at bounding box center [784, 392] width 918 height 783
click at [586, 269] on button "Save new password" at bounding box center [634, 259] width 164 height 33
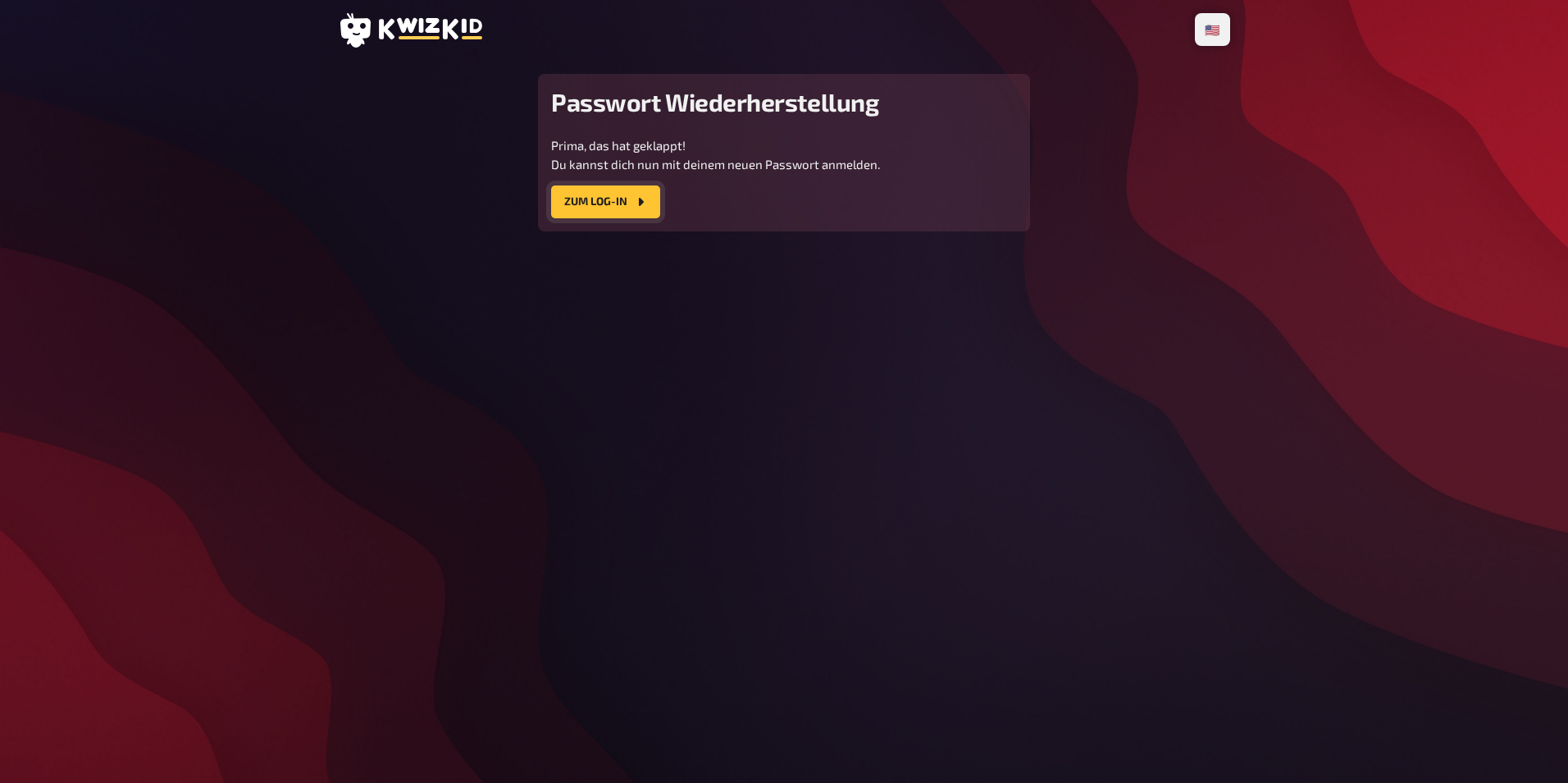
click at [590, 202] on link "Zum Log-In" at bounding box center [606, 202] width 109 height 33
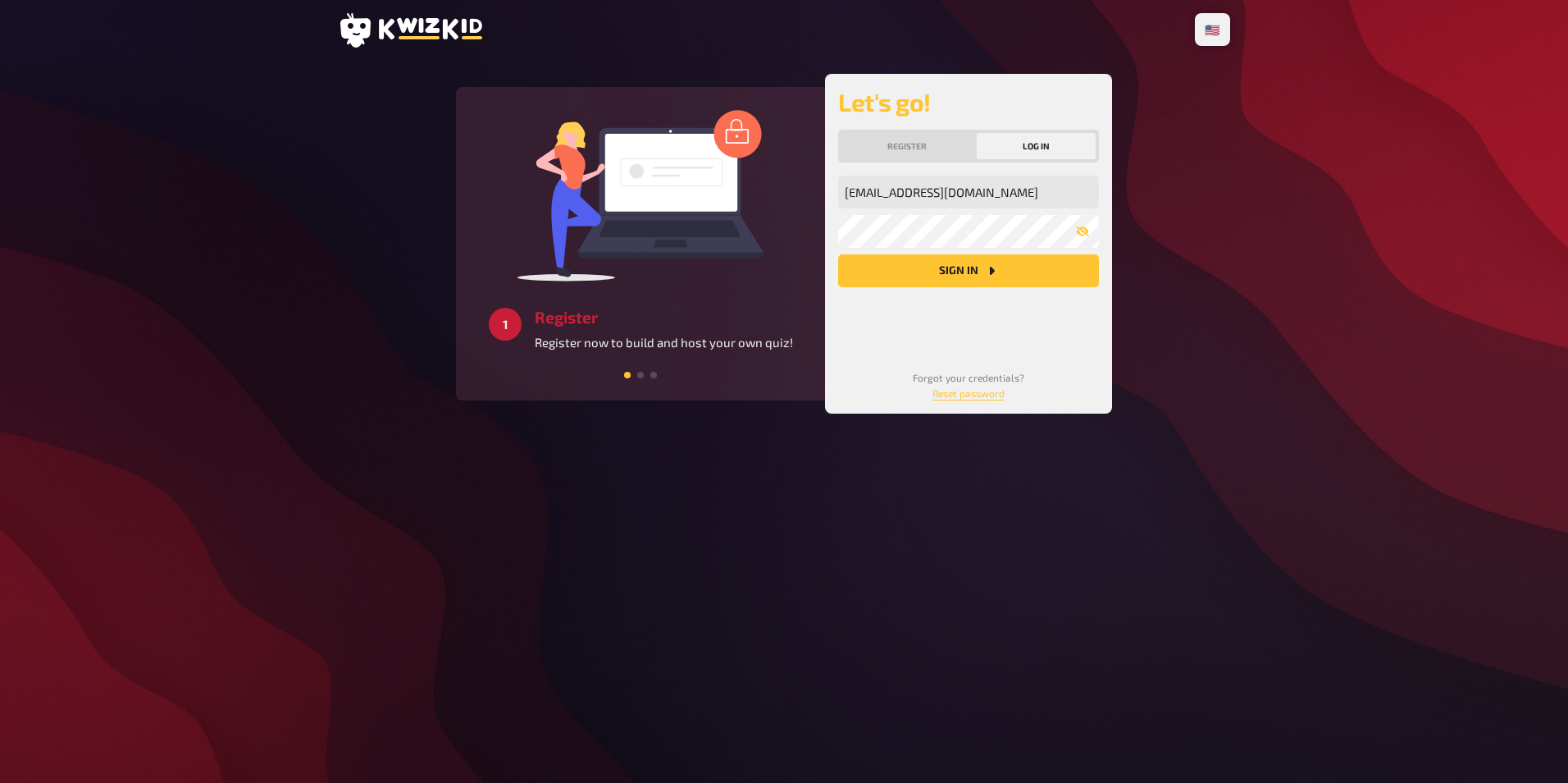
click at [974, 267] on button "Sign in" at bounding box center [968, 271] width 261 height 33
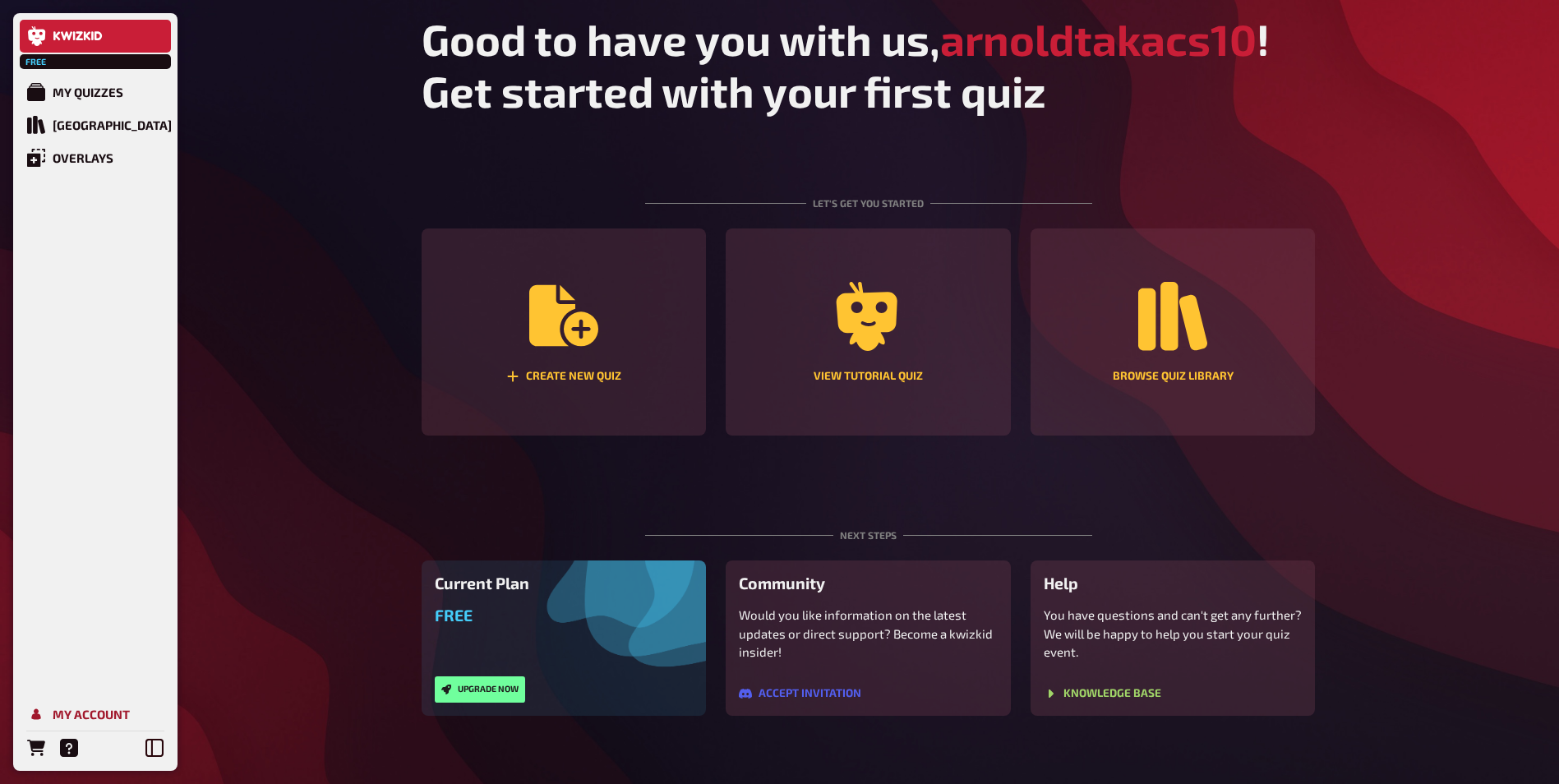
click at [102, 710] on div "My Account" at bounding box center [92, 714] width 77 height 15
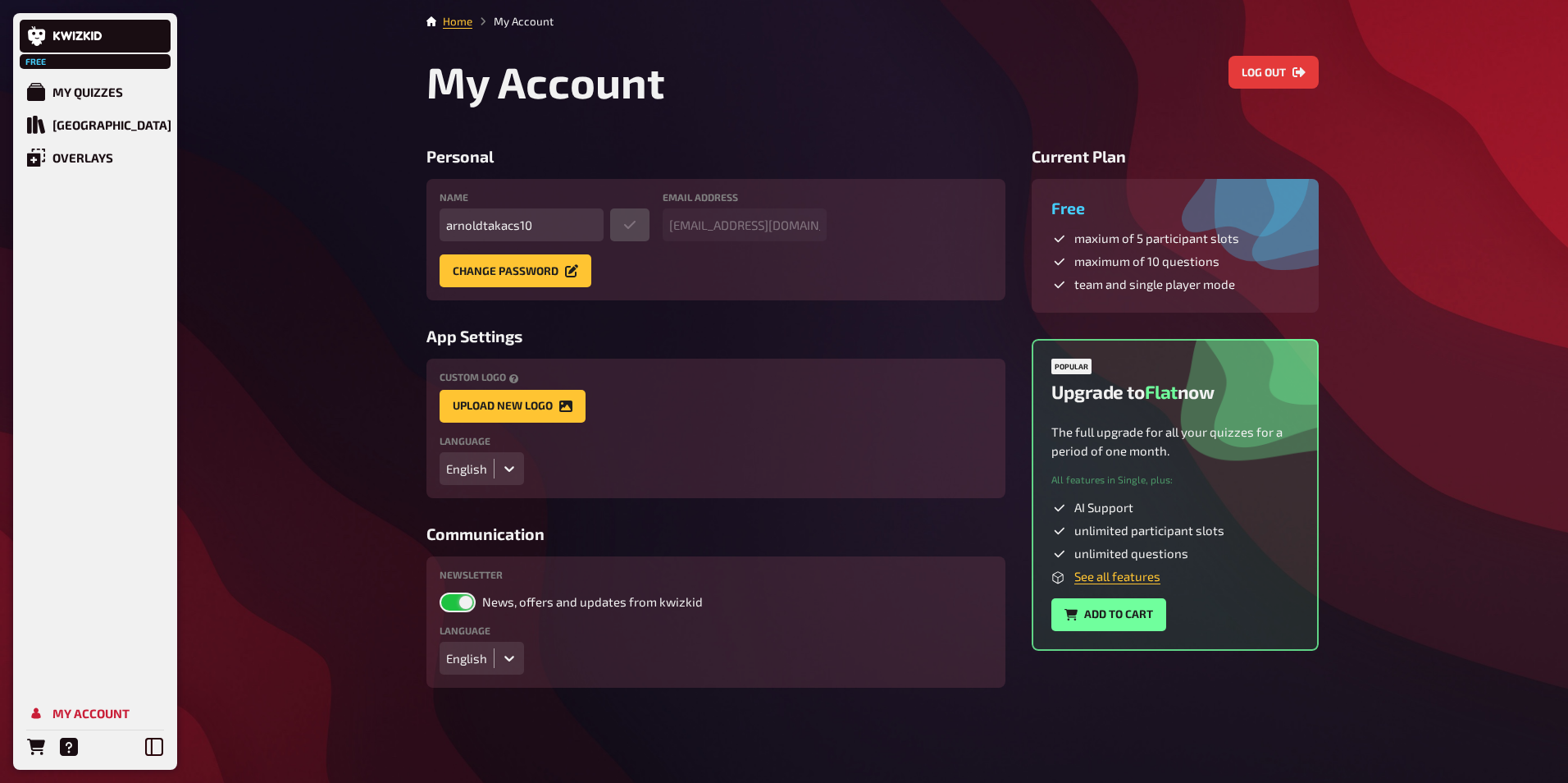
click at [513, 470] on icon at bounding box center [508, 468] width 16 height 16
click at [482, 531] on div "English" at bounding box center [482, 530] width 85 height 28
click at [81, 89] on div "My Quizzes" at bounding box center [88, 92] width 71 height 15
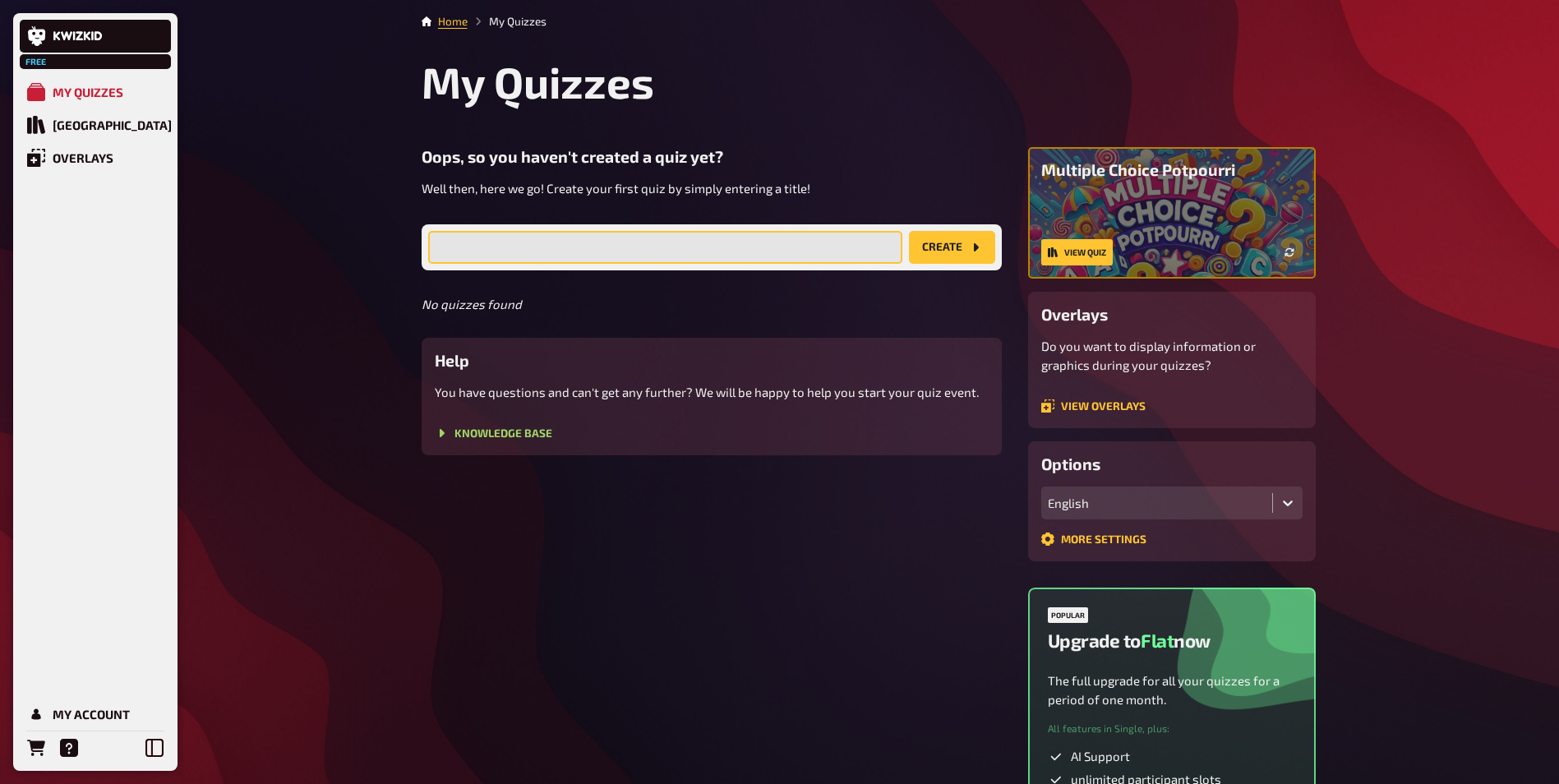
click at [848, 237] on input "text" at bounding box center [665, 247] width 474 height 33
type input "a"
click at [934, 245] on button "create" at bounding box center [951, 247] width 86 height 33
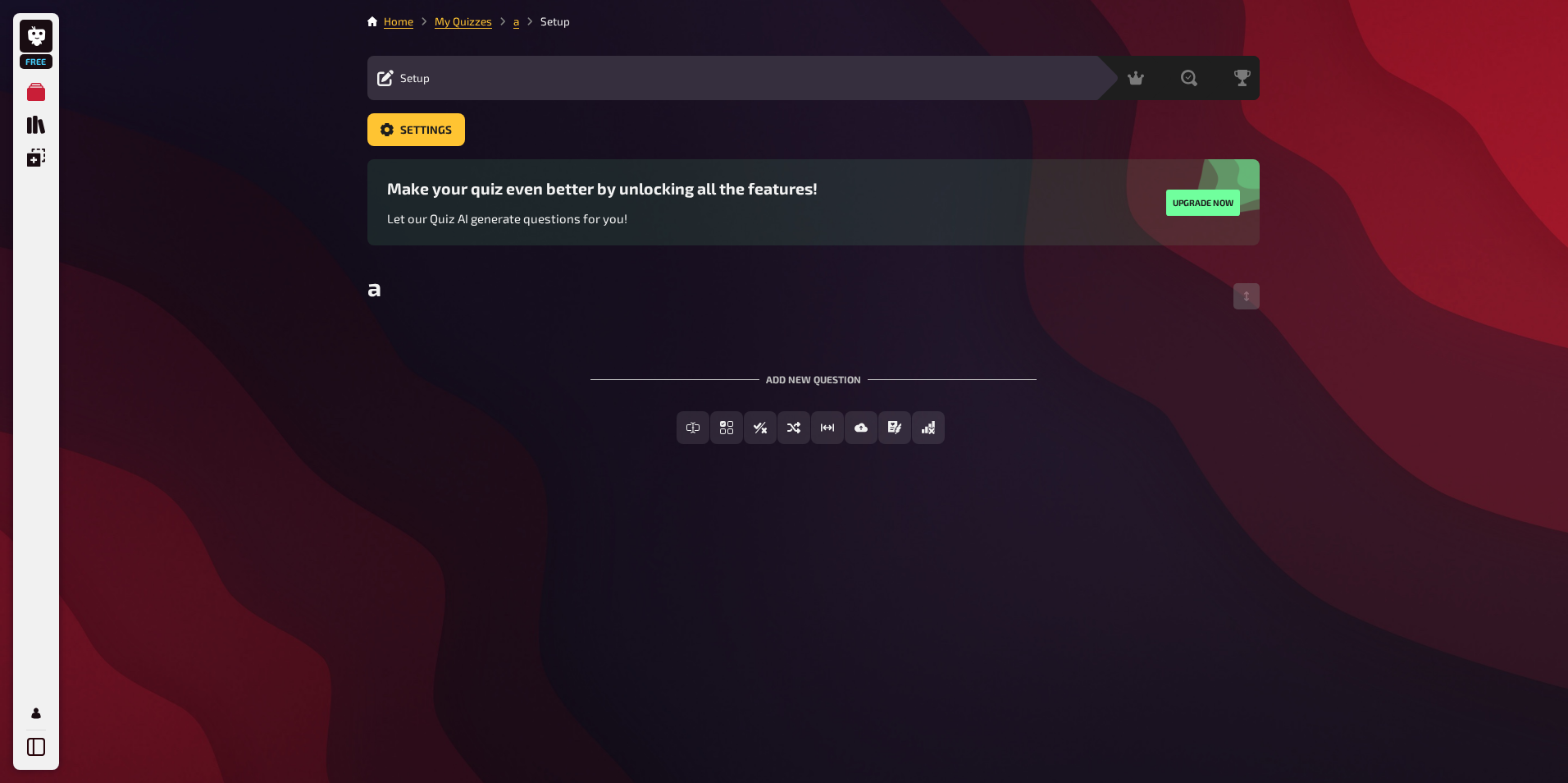
click at [935, 205] on div "Make your quiz even better by unlocking all the features! Let our Quiz AI gener…" at bounding box center [814, 203] width 853 height 47
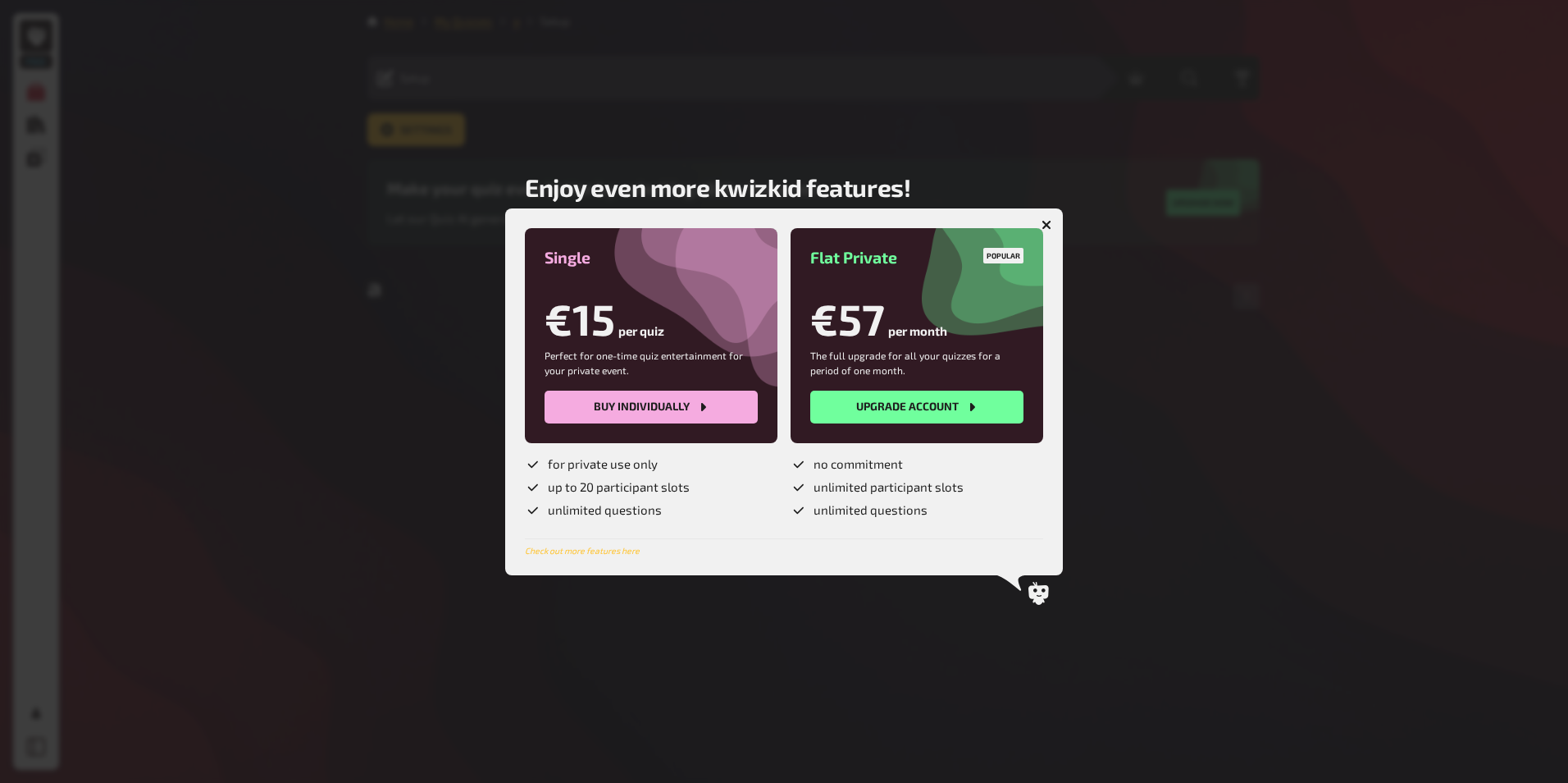
click at [1036, 212] on button "button" at bounding box center [1047, 225] width 26 height 26
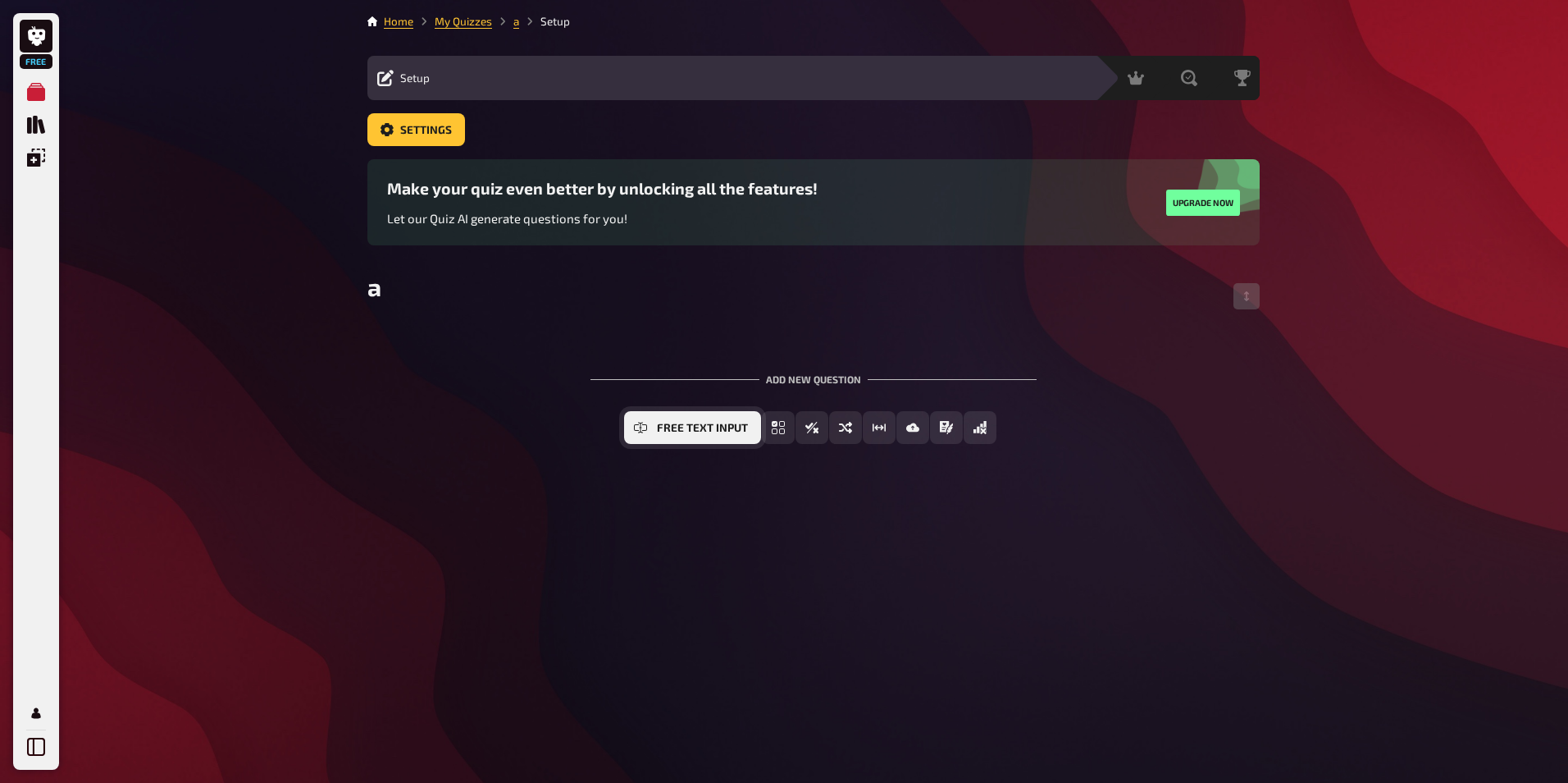
click at [696, 423] on span "Free Text Input" at bounding box center [702, 428] width 91 height 11
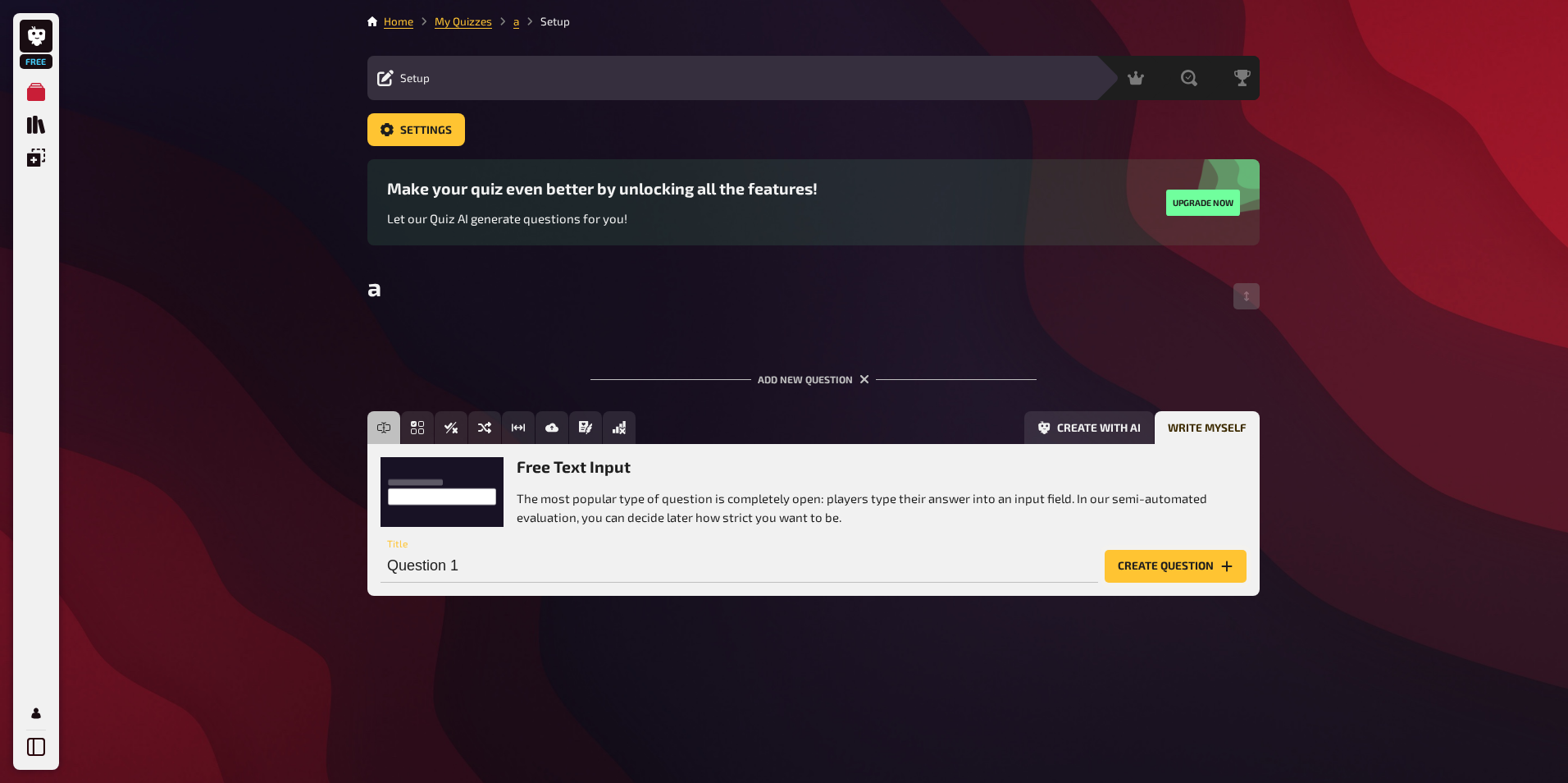
click at [1149, 558] on button "Create question" at bounding box center [1176, 566] width 141 height 33
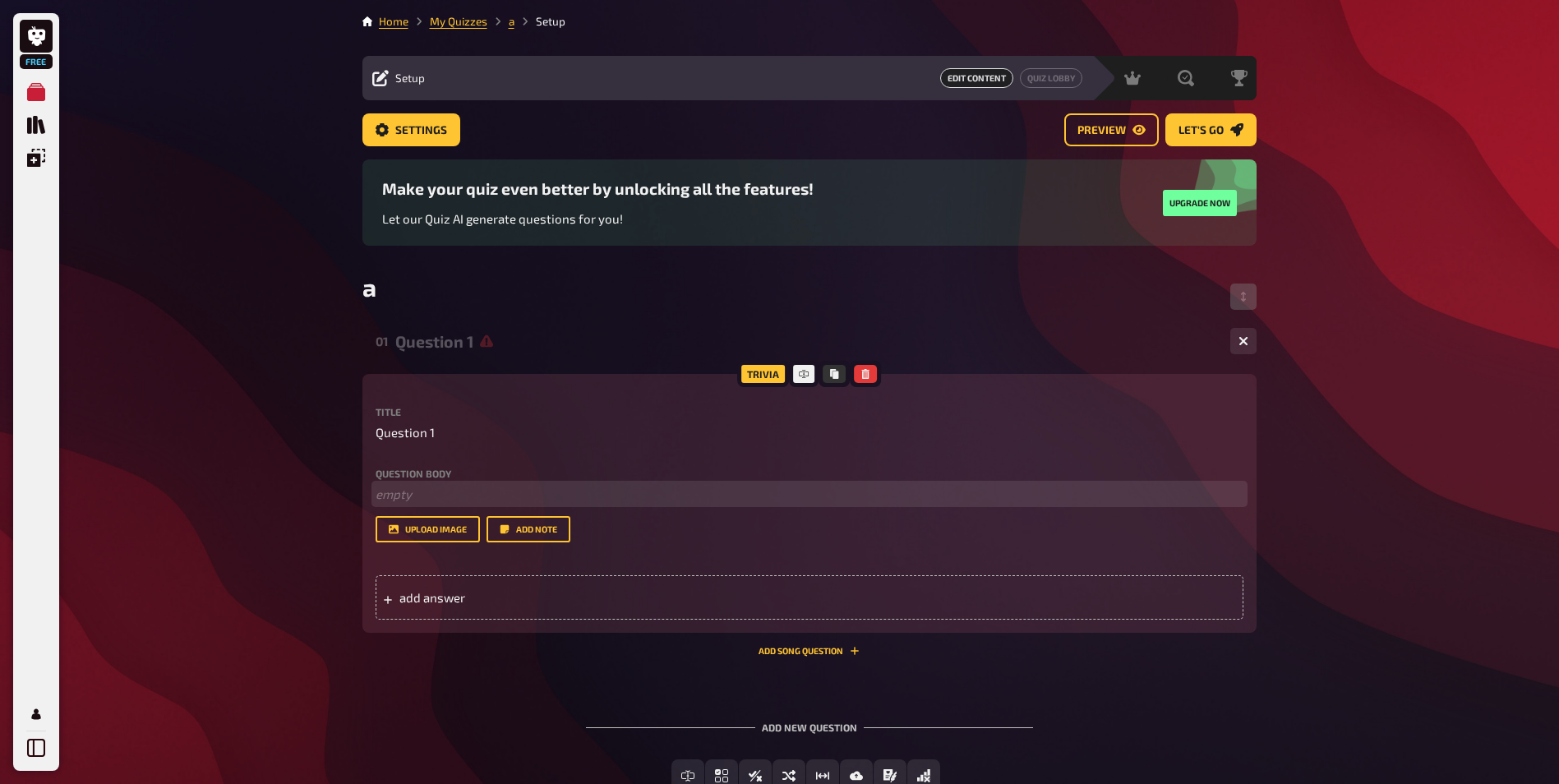
click at [644, 486] on p "﻿ empty" at bounding box center [809, 494] width 868 height 19
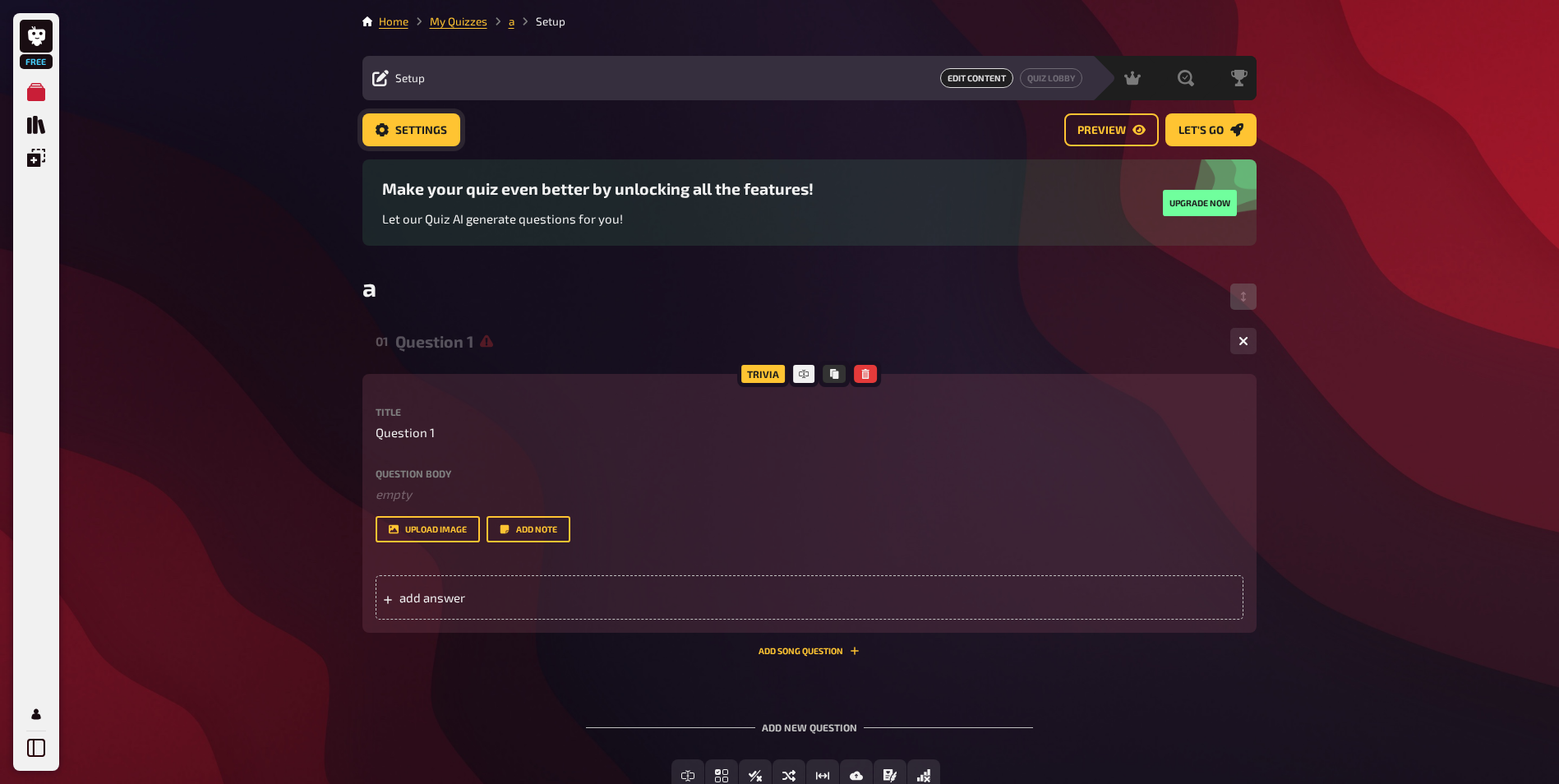
click at [398, 113] on link "Settings" at bounding box center [412, 129] width 98 height 33
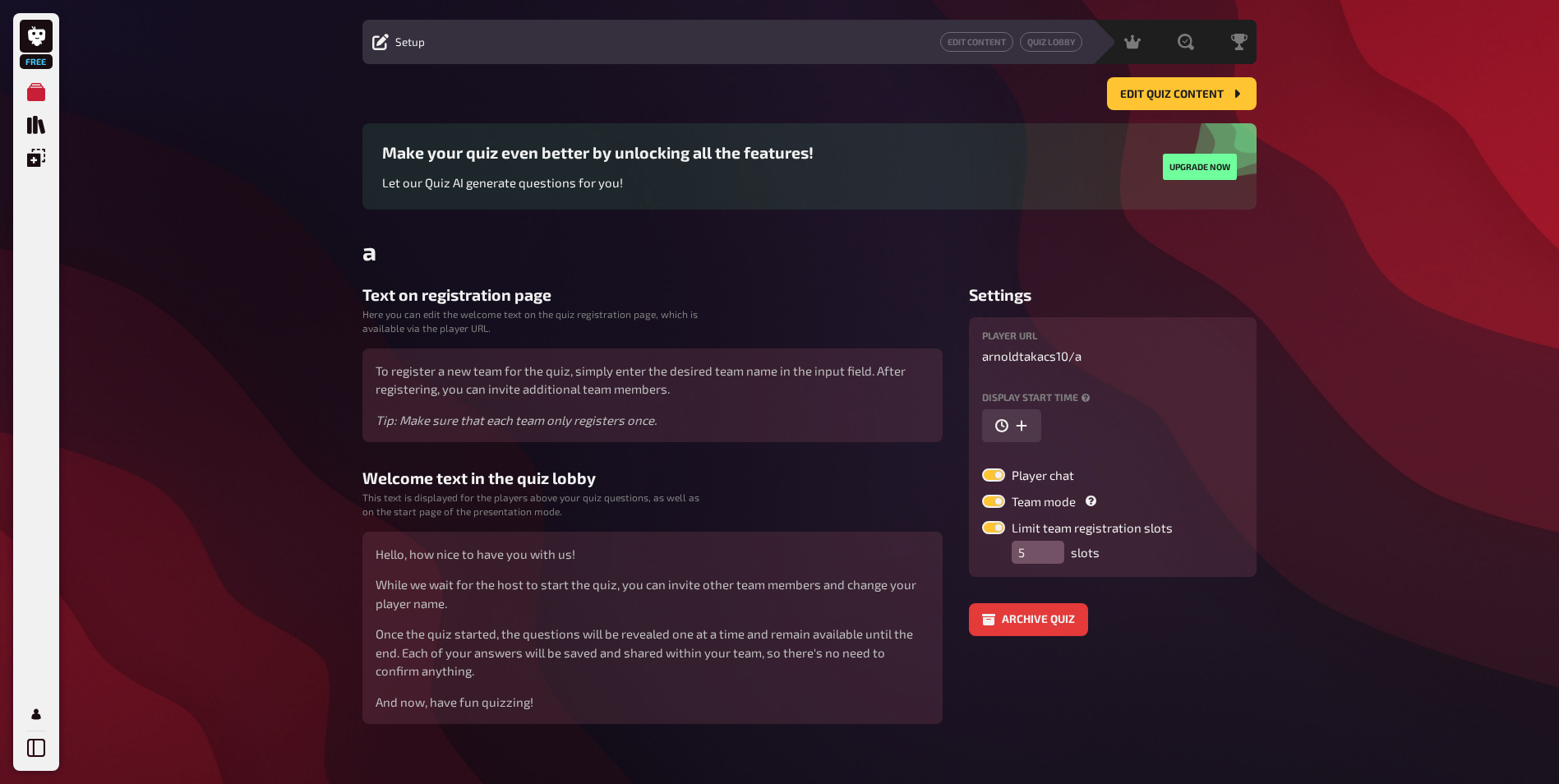
scroll to position [55, 0]
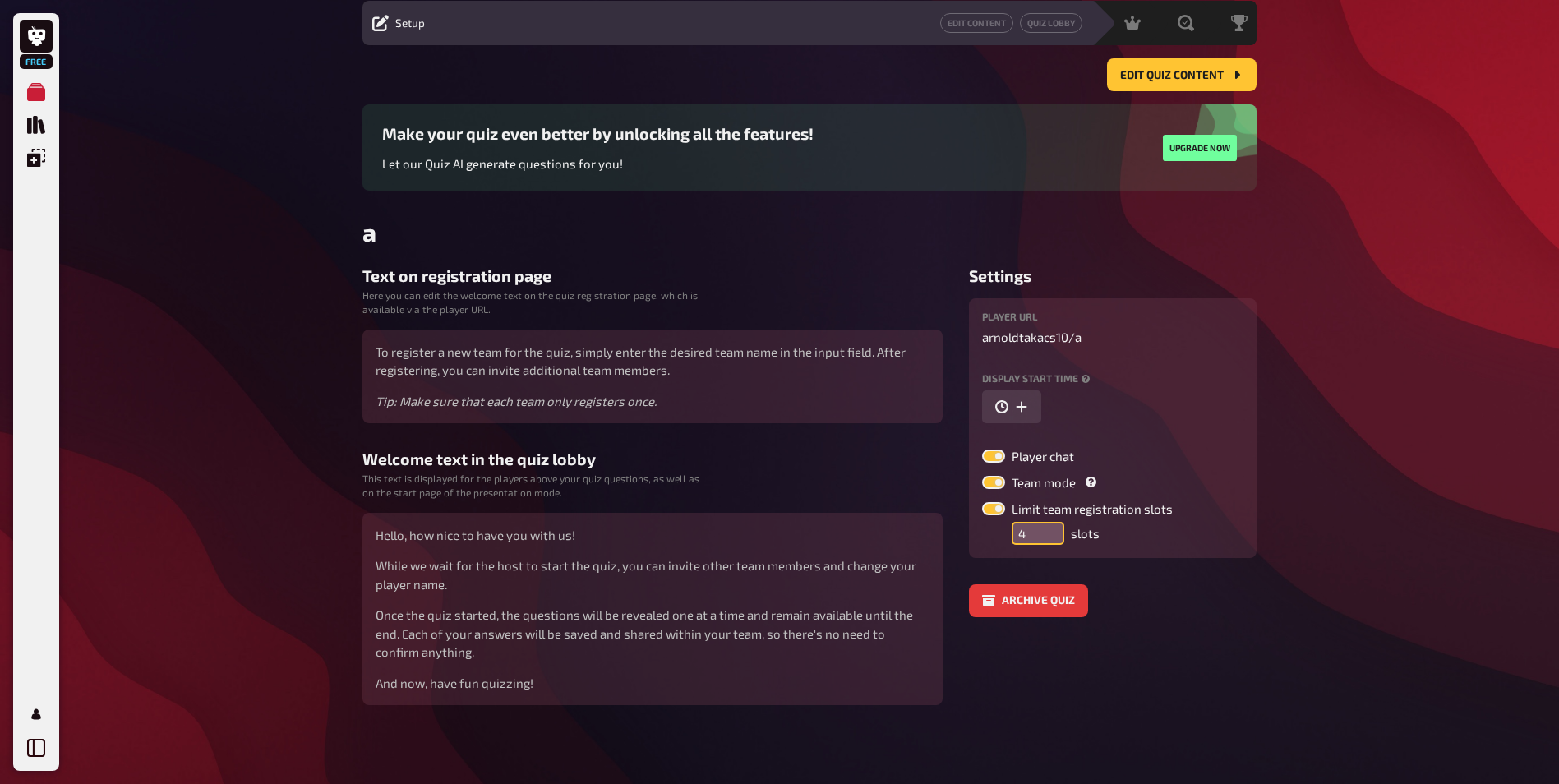
type input "4"
click at [1046, 534] on input "4" at bounding box center [1038, 533] width 53 height 23
click at [1056, 517] on div "Limit team registration slots 4 slots" at bounding box center [1077, 522] width 191 height 43
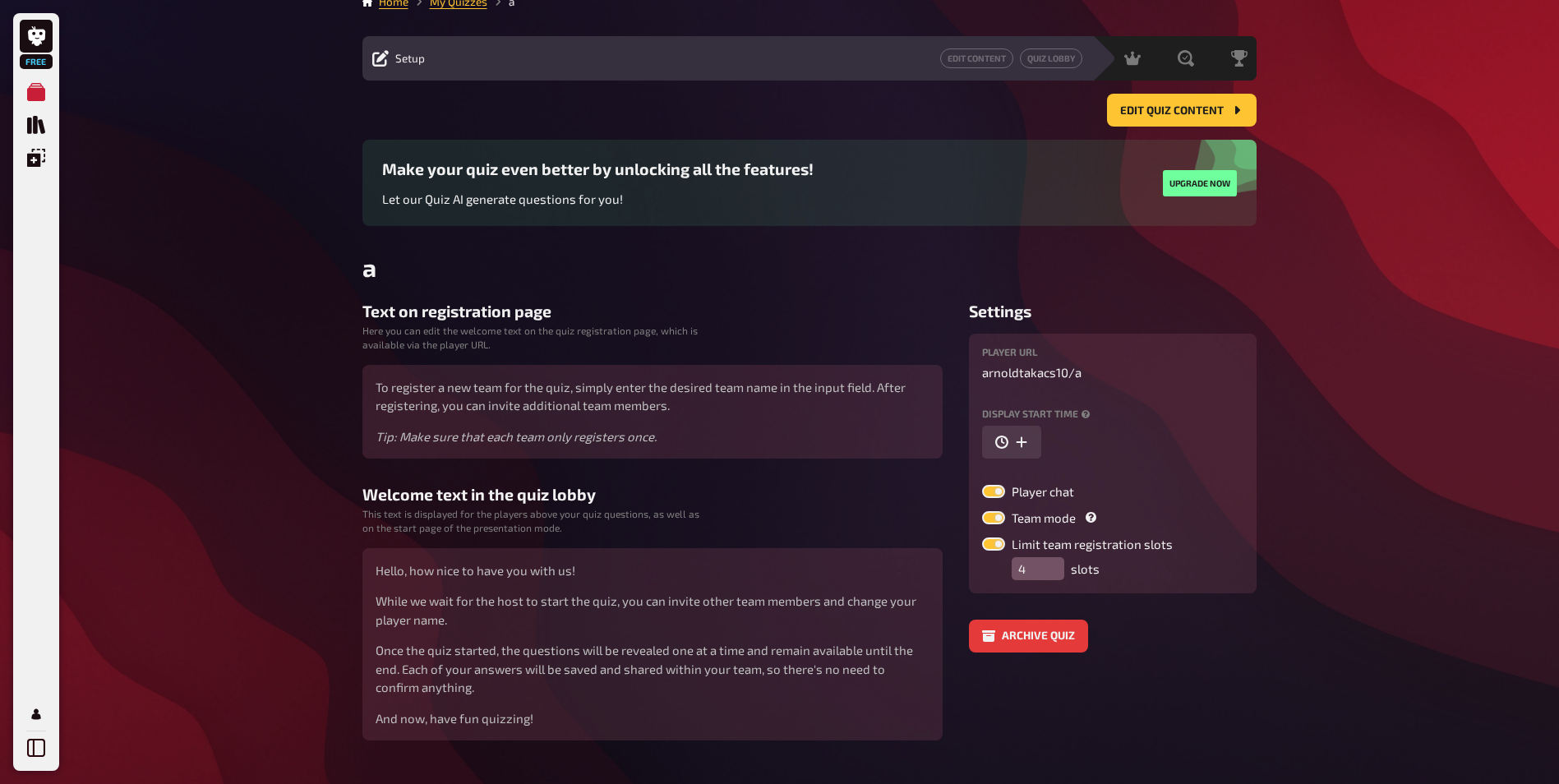
scroll to position [0, 0]
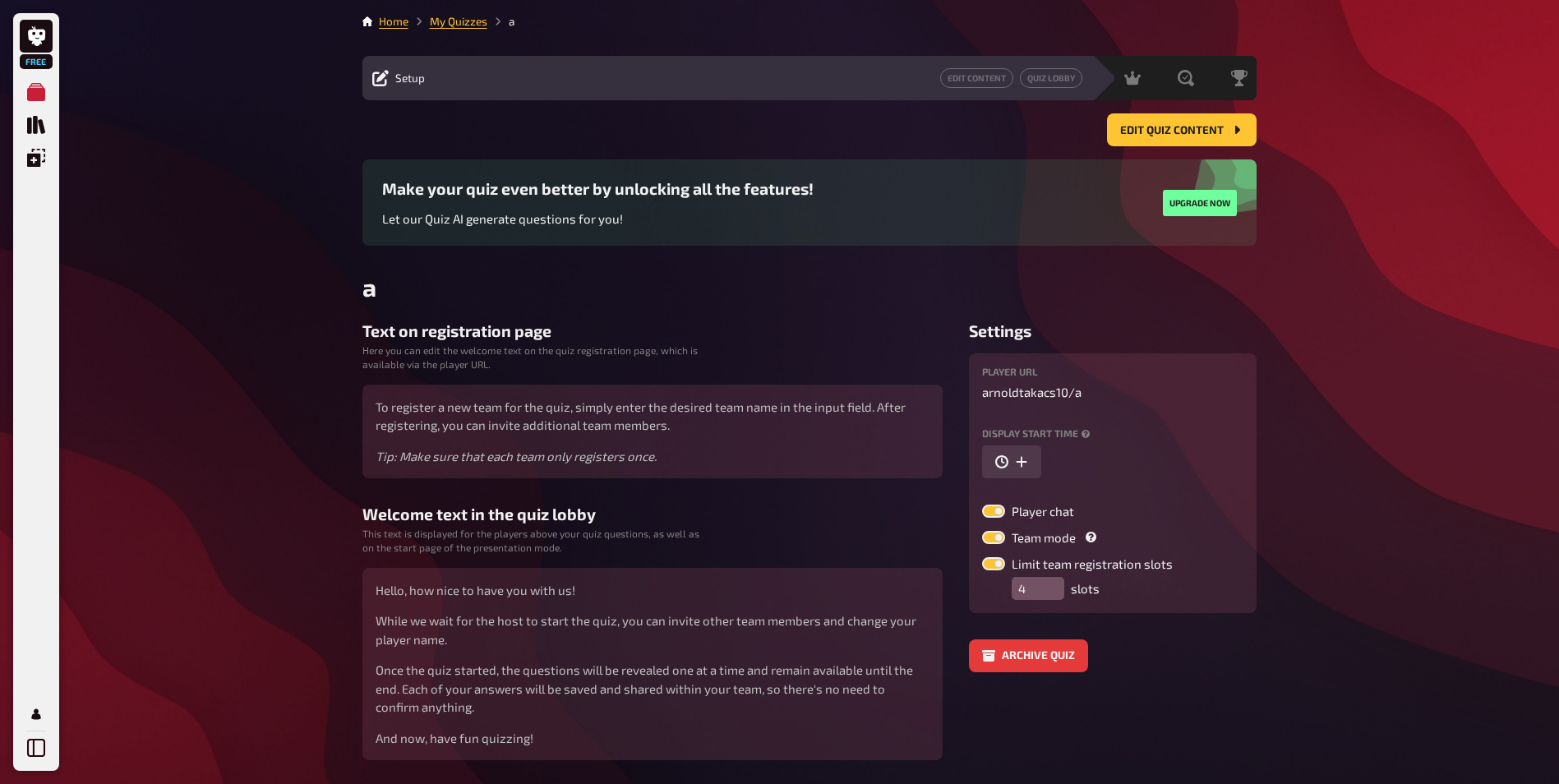
click at [433, 69] on div "Setup Edit Content Quiz Lobby" at bounding box center [728, 77] width 729 height 20
click at [408, 79] on span "Setup" at bounding box center [409, 78] width 29 height 13
click at [41, 122] on icon "Quiz Library" at bounding box center [36, 125] width 18 height 18
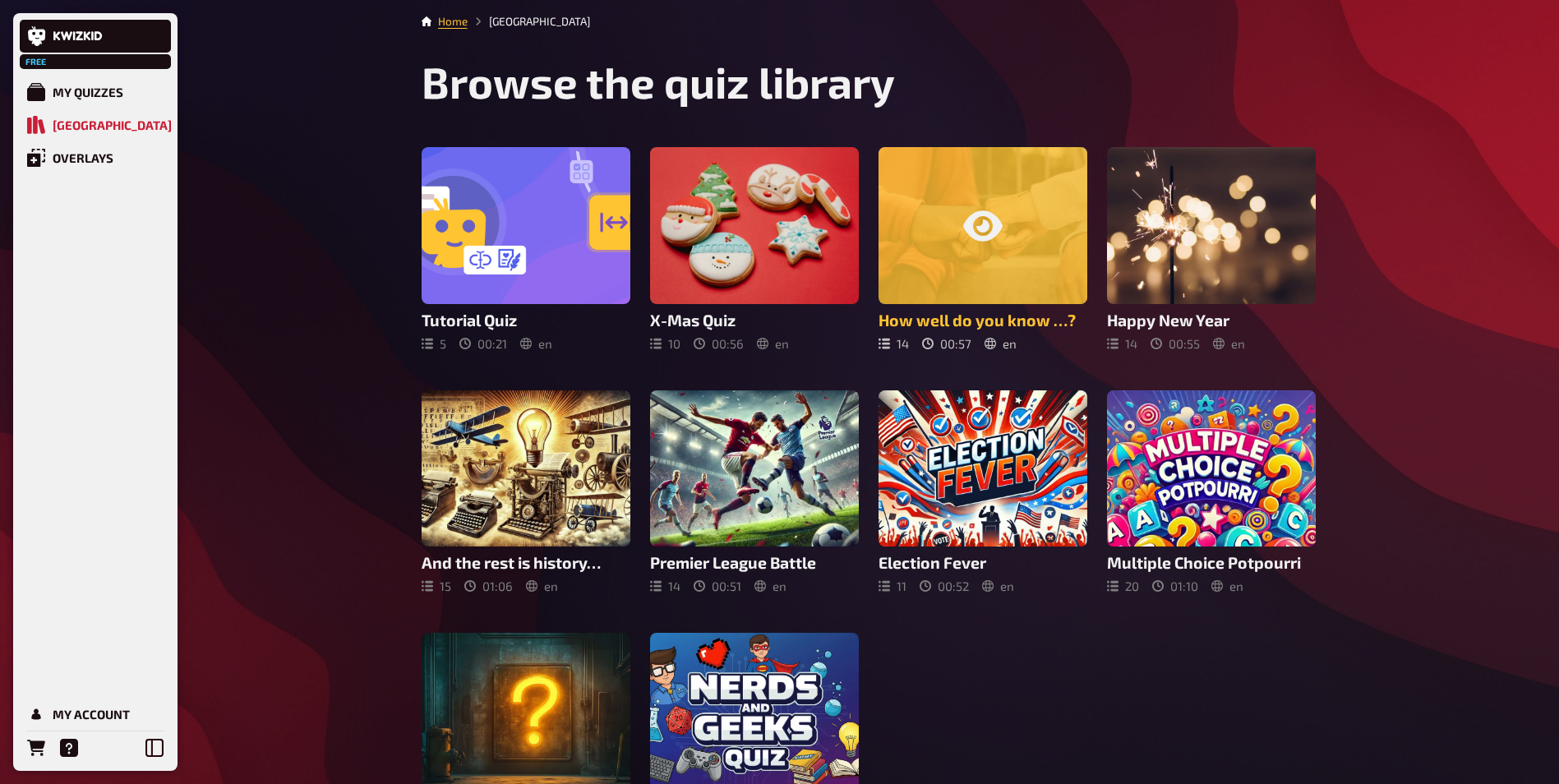
click at [962, 233] on div at bounding box center [983, 226] width 209 height 157
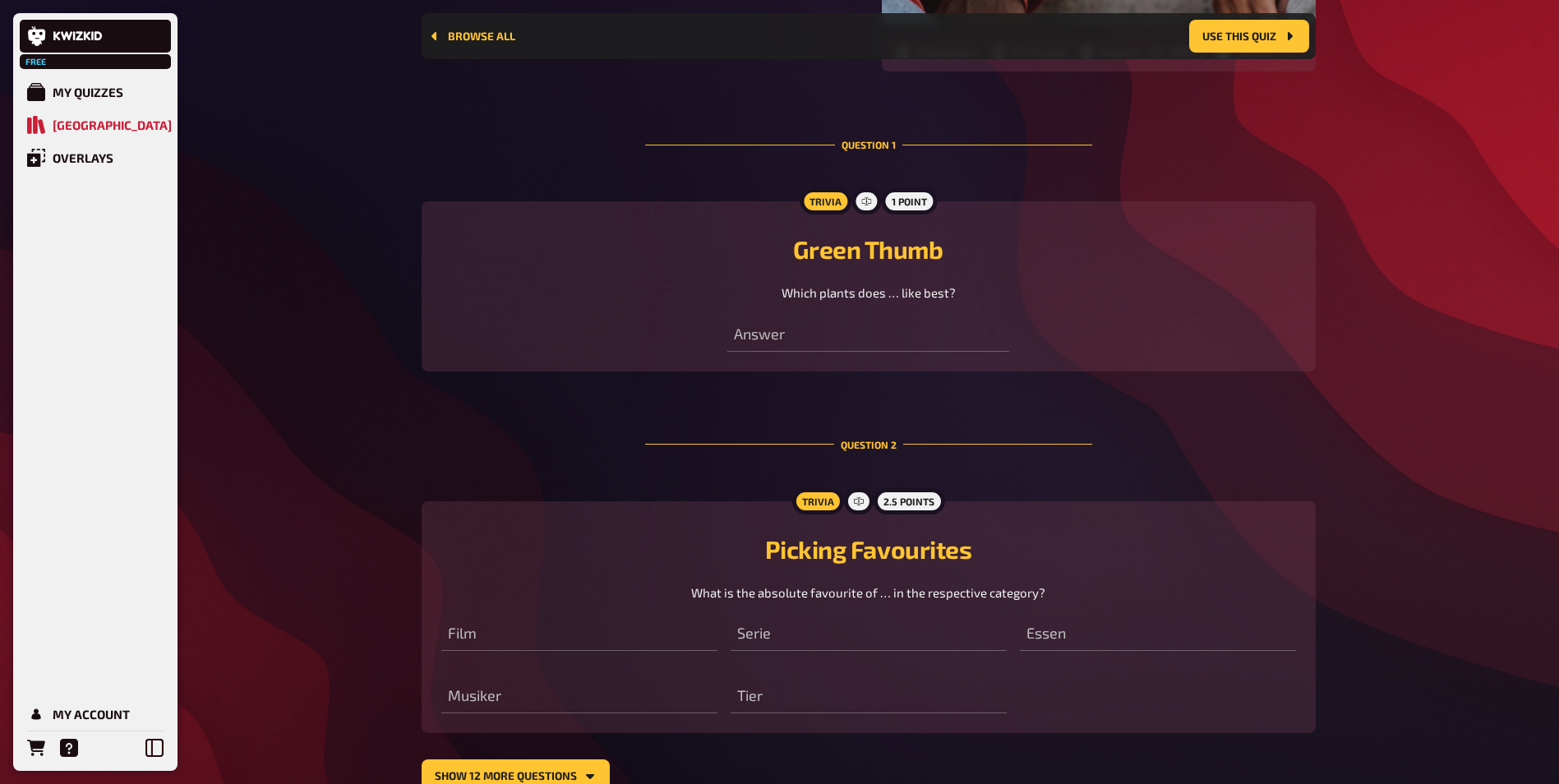
scroll to position [424, 0]
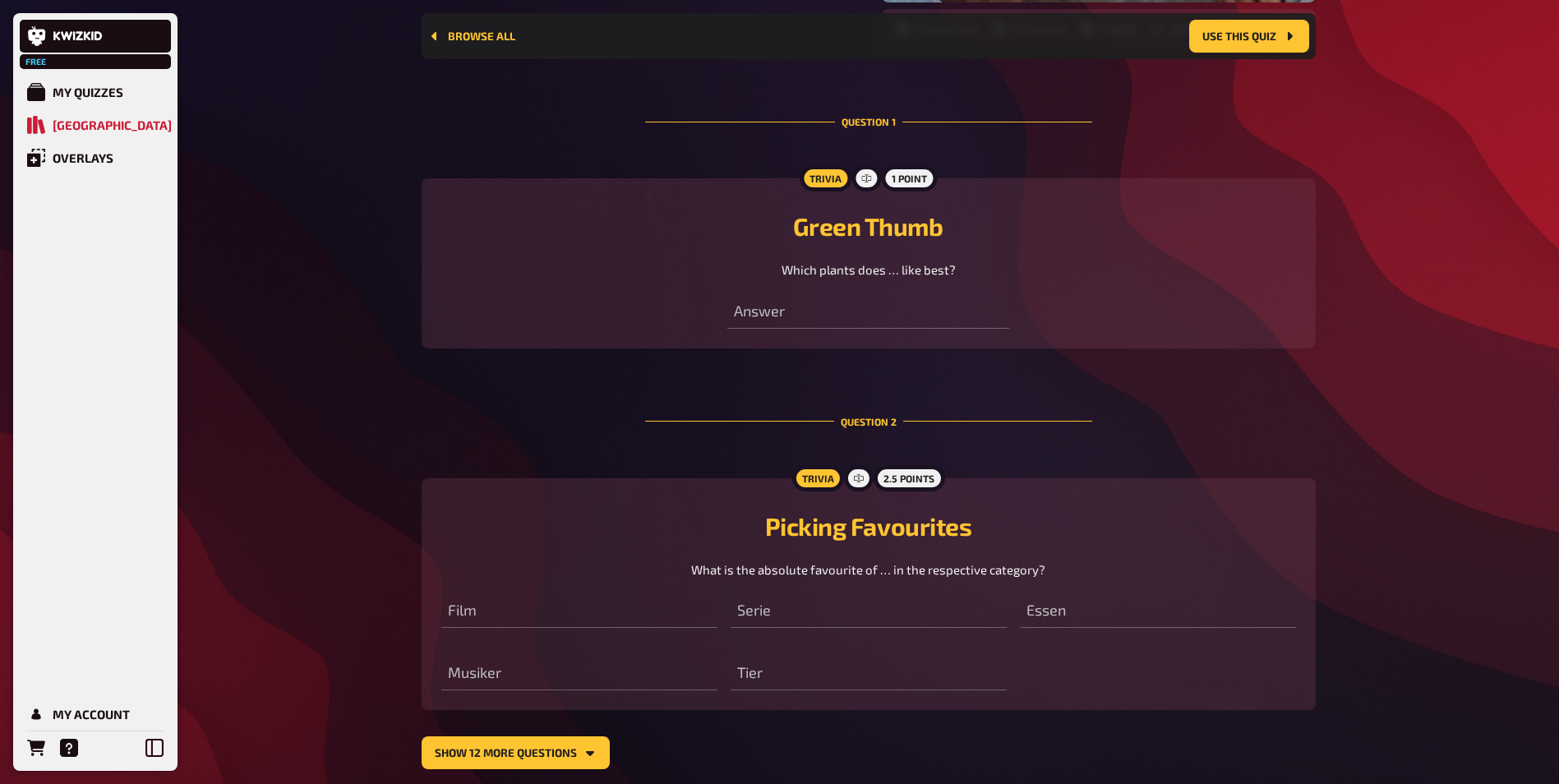
click at [805, 487] on div "Trivia" at bounding box center [817, 478] width 52 height 26
click at [584, 731] on section "Question 1 Trivia 1 point Green Thumb Which plants does … like best? Answer Que…" at bounding box center [868, 421] width 894 height 694
click at [661, 550] on div "Picking Favourites What is the absolute favourite of … in the respective catego…" at bounding box center [868, 545] width 855 height 68
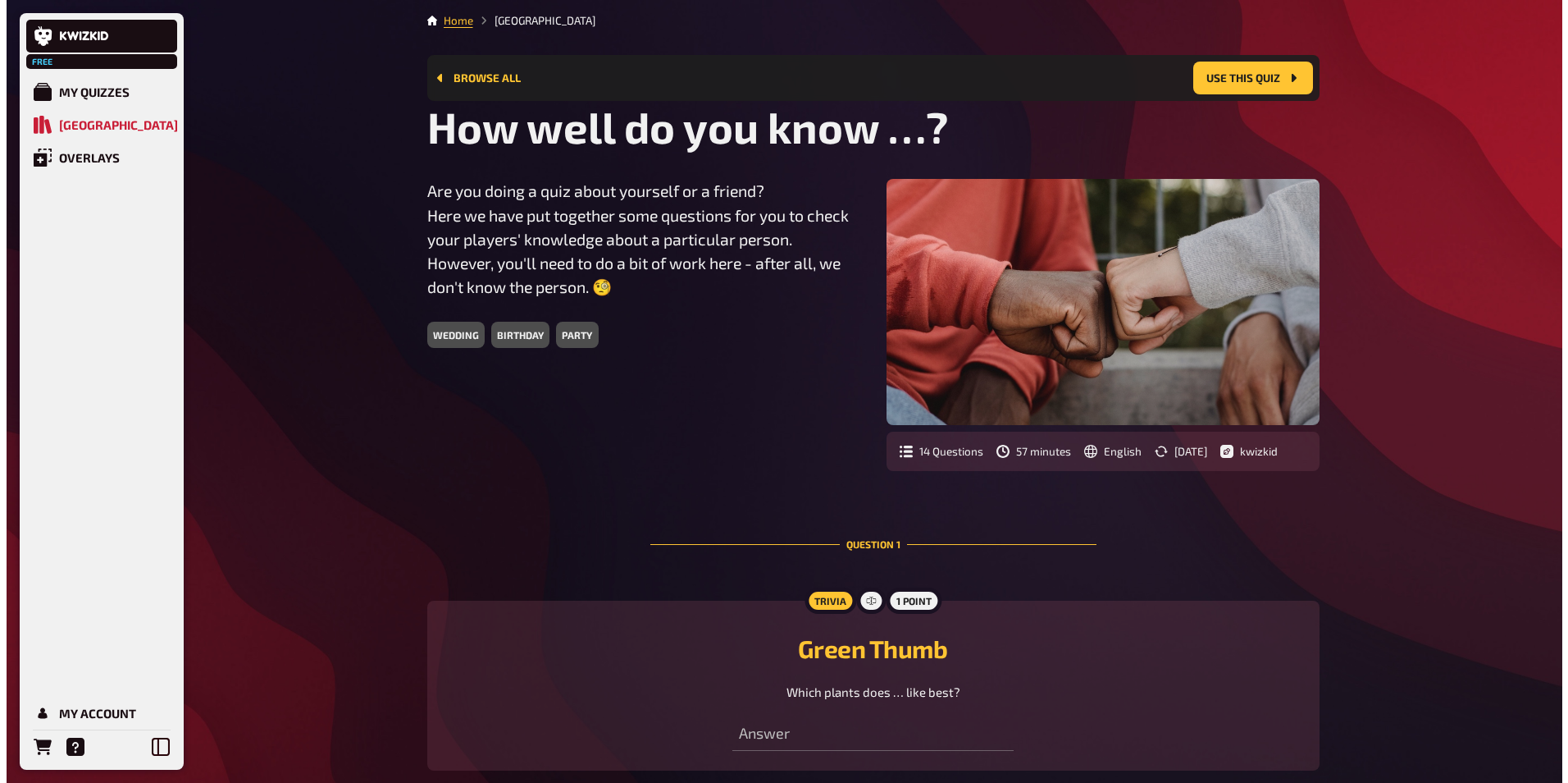
scroll to position [0, 0]
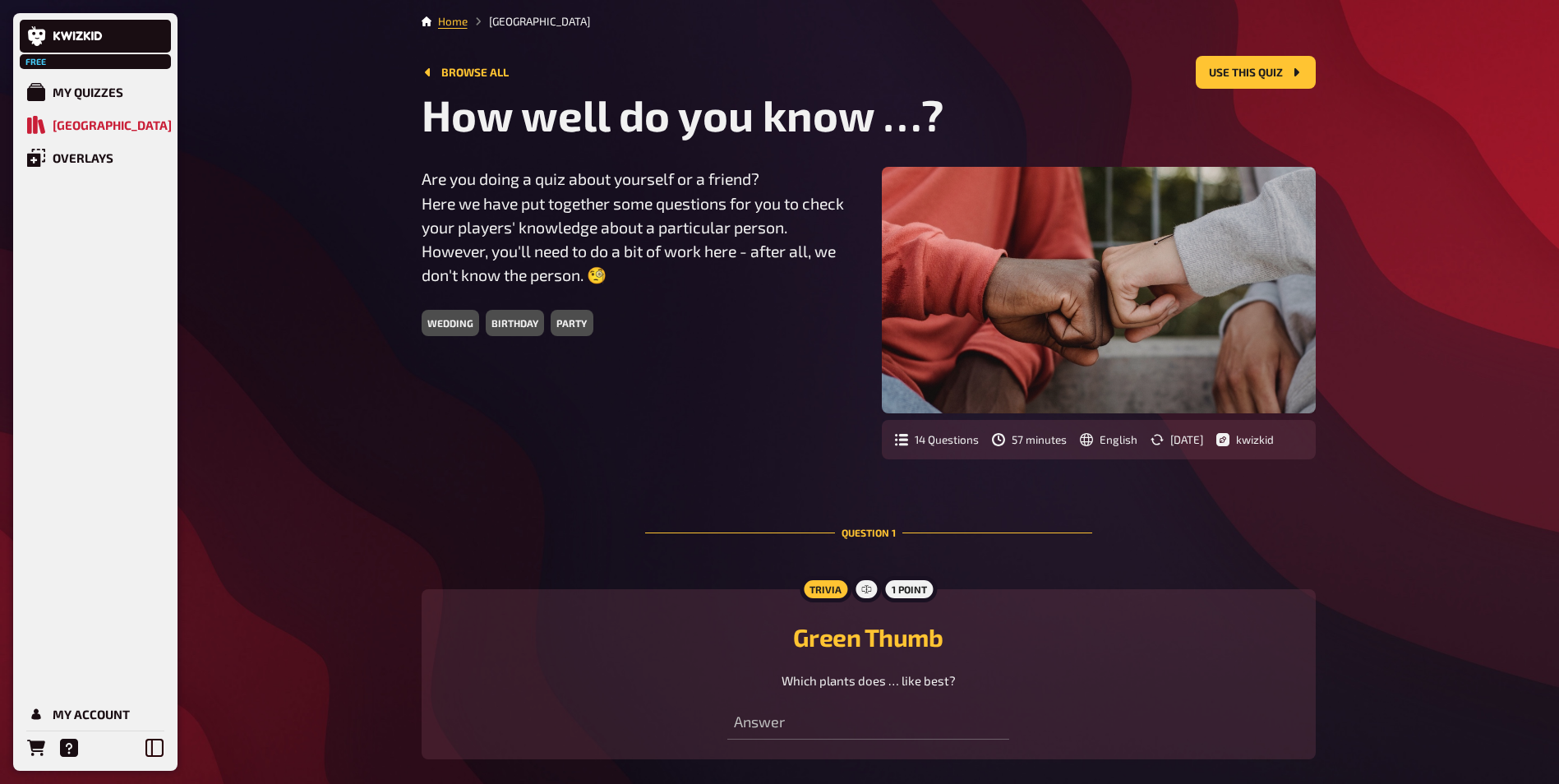
click at [533, 14] on li "[GEOGRAPHIC_DATA]" at bounding box center [529, 21] width 123 height 16
click at [85, 162] on div "Overlays" at bounding box center [83, 158] width 60 height 15
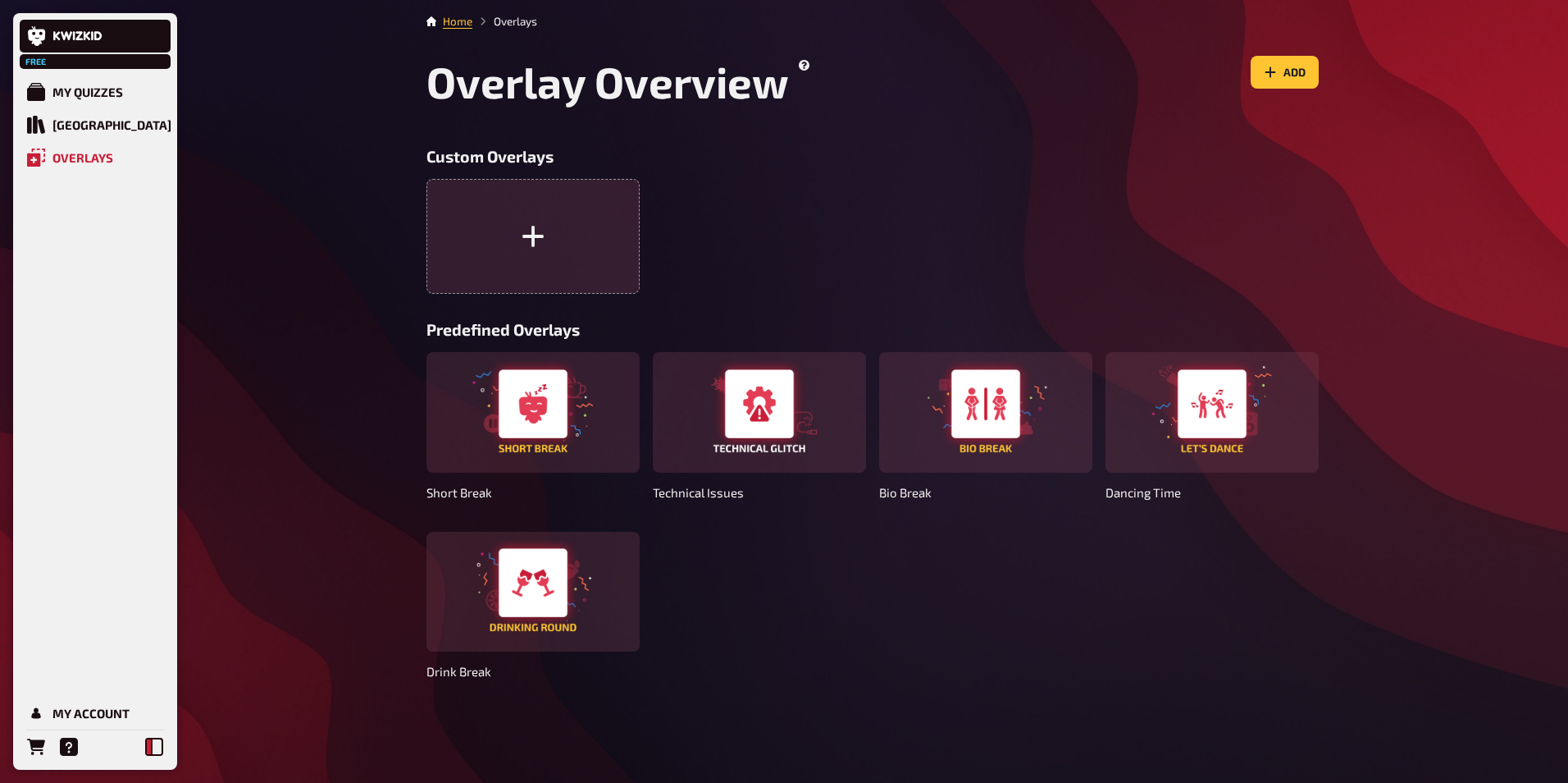
click at [166, 738] on button at bounding box center [154, 746] width 33 height 33
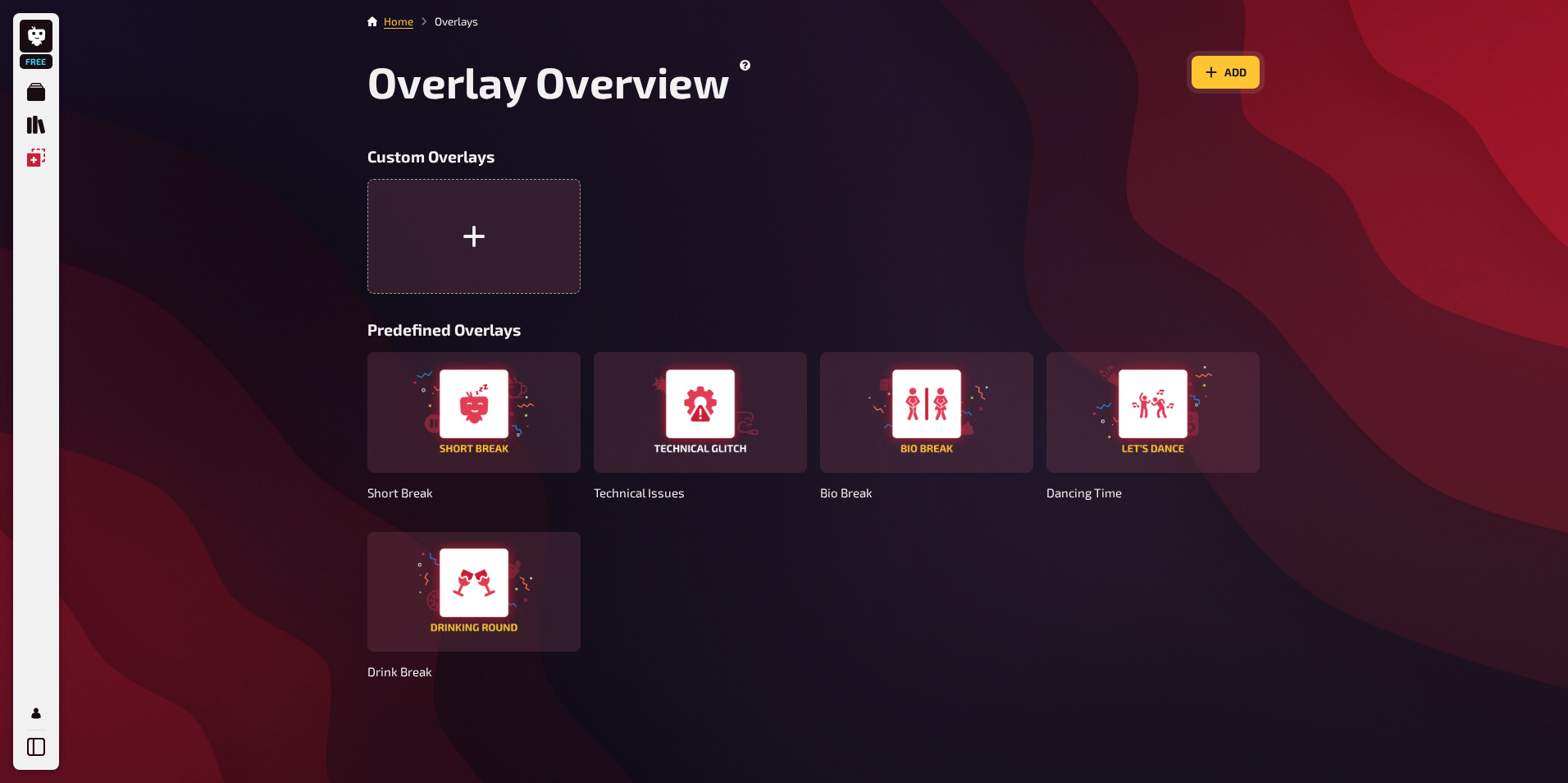
click at [1203, 61] on button "Add" at bounding box center [1226, 72] width 68 height 33
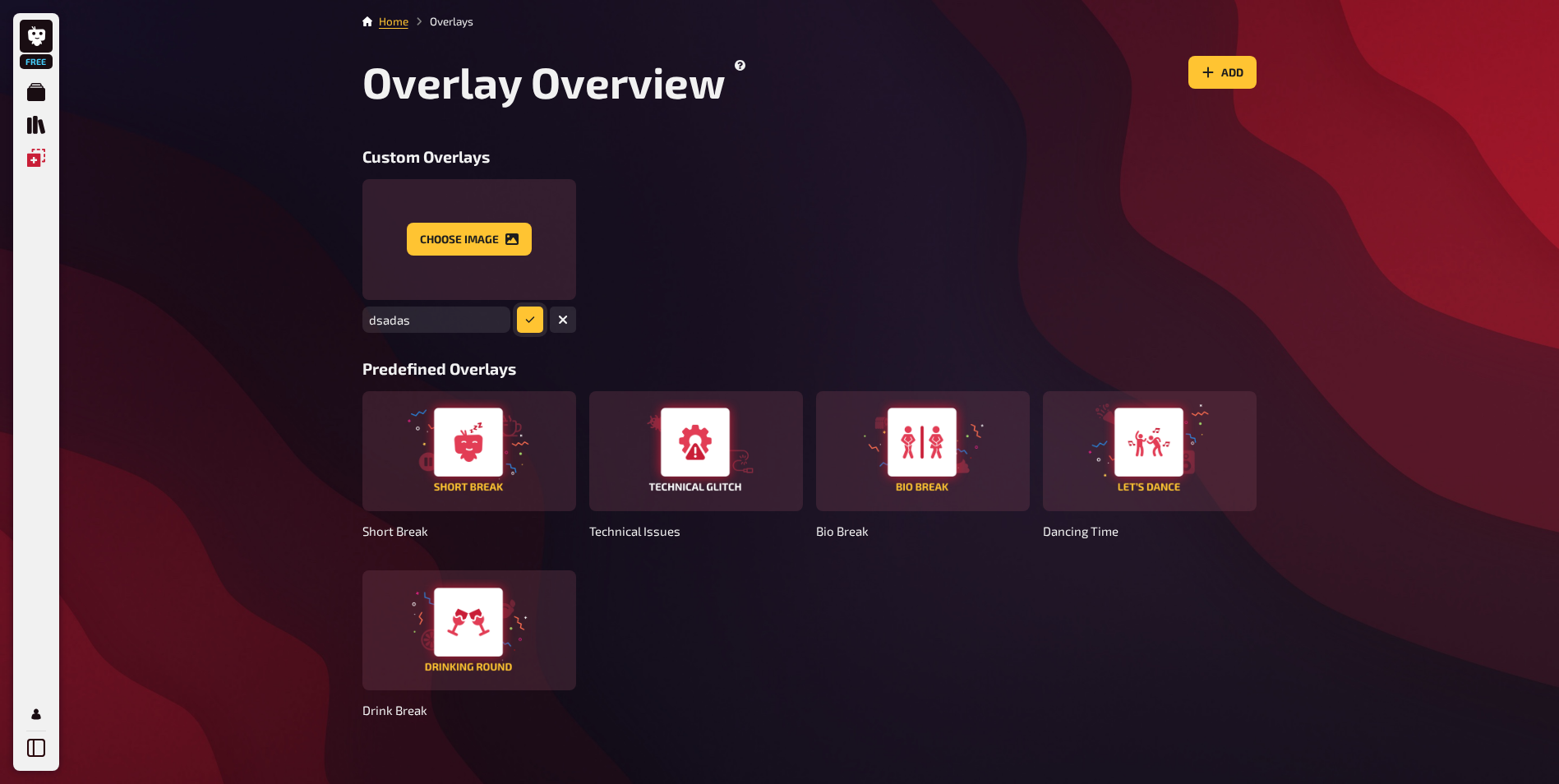
type input "dsadas"
click at [527, 315] on icon "submit" at bounding box center [530, 319] width 9 height 9
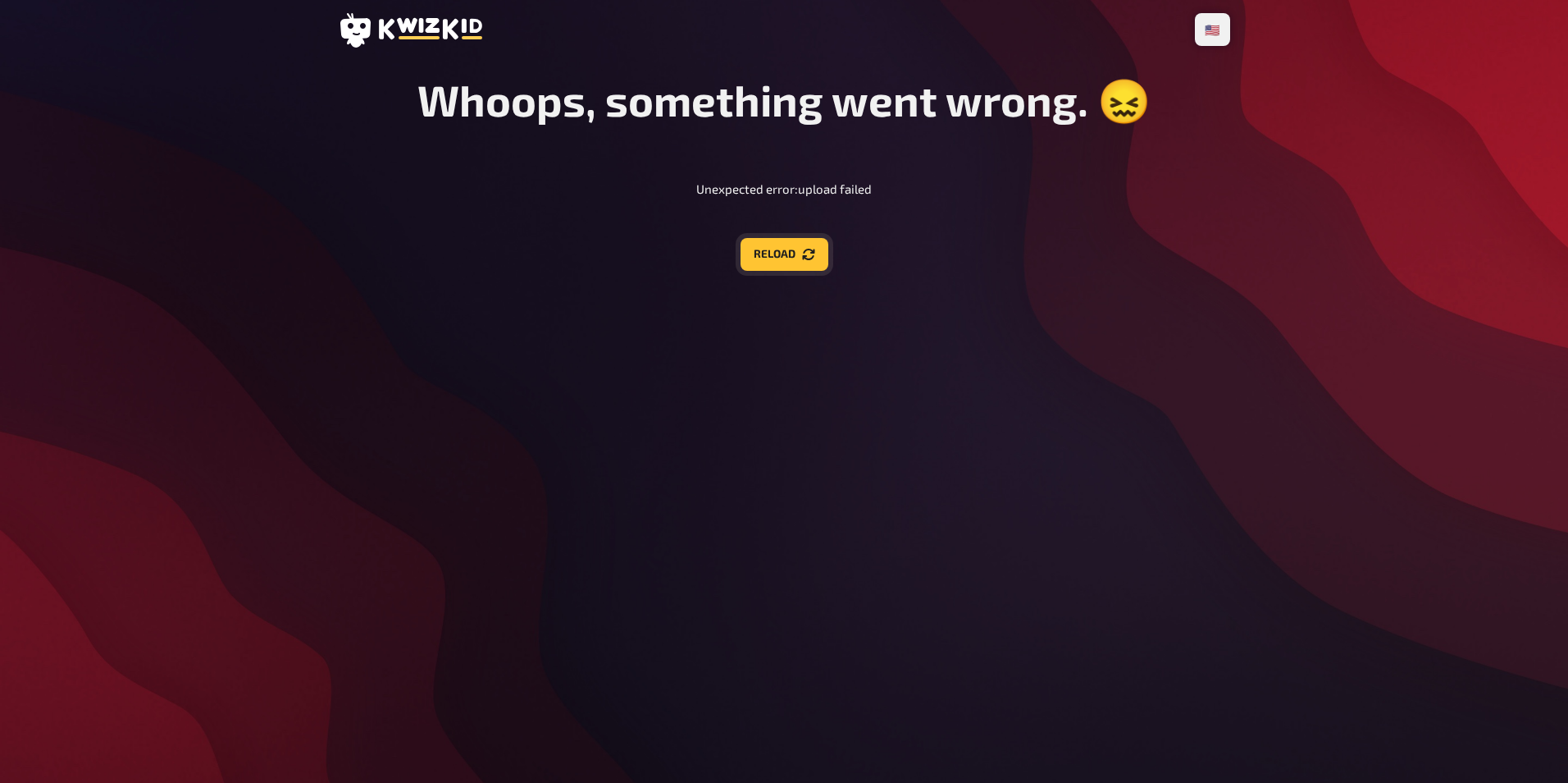
click at [767, 271] on button "Reload" at bounding box center [784, 254] width 88 height 33
